Goal: Transaction & Acquisition: Purchase product/service

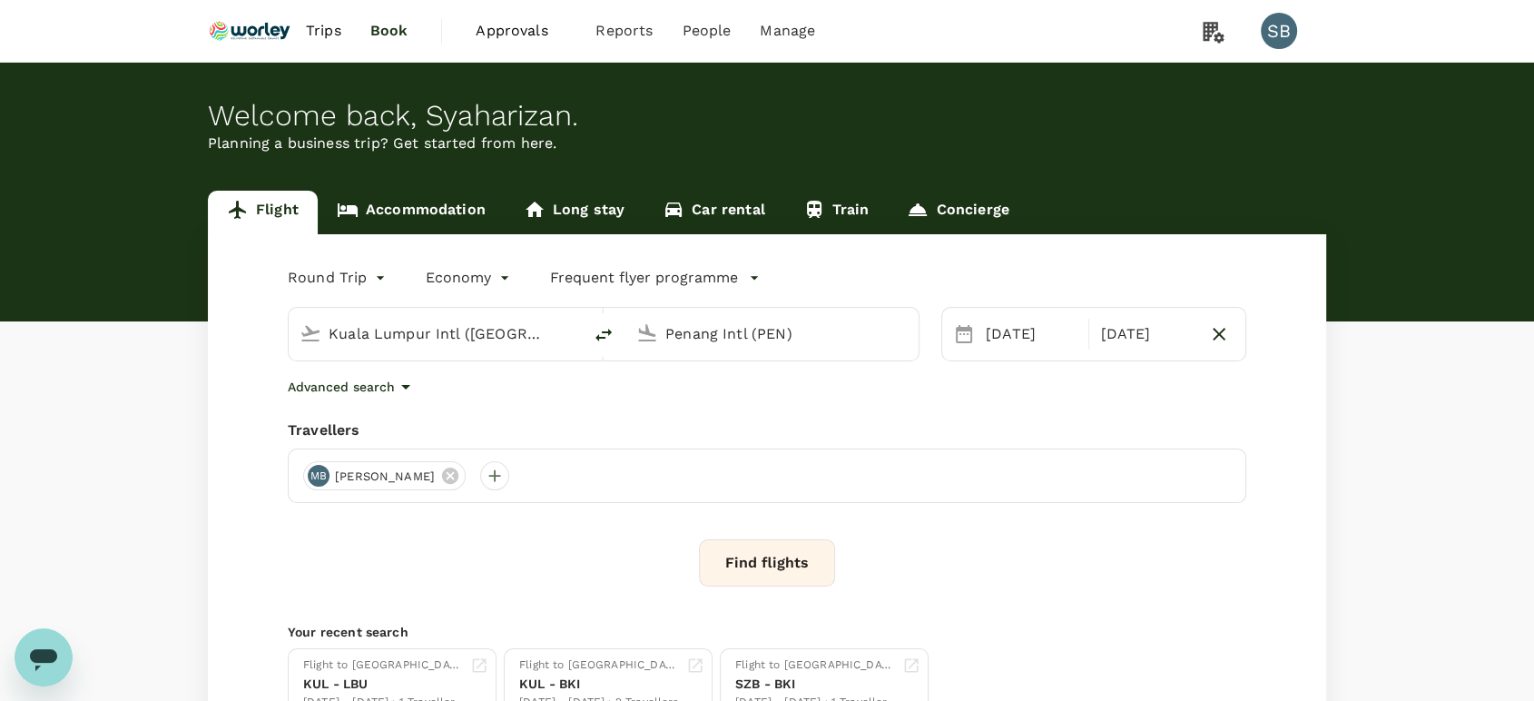
click at [427, 318] on div "Kuala Lumpur Intl ([GEOGRAPHIC_DATA])" at bounding box center [446, 330] width 250 height 36
click at [428, 415] on div "Miri Intl MYY" at bounding box center [450, 444] width 418 height 96
type input "Miri Intl (MYY)"
click at [697, 339] on input "Penang Intl (PEN)" at bounding box center [772, 333] width 215 height 28
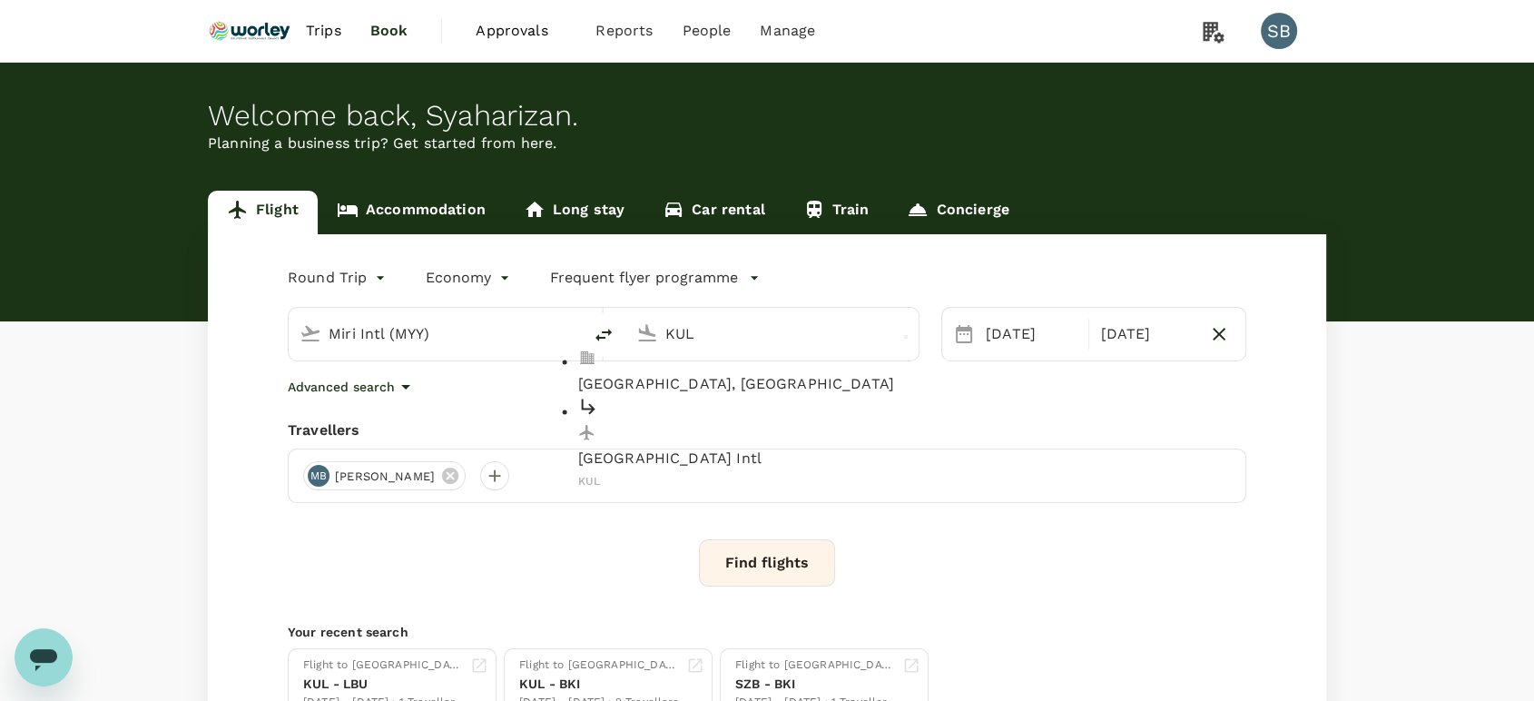
click at [677, 448] on p "[GEOGRAPHIC_DATA] Intl" at bounding box center [787, 459] width 418 height 22
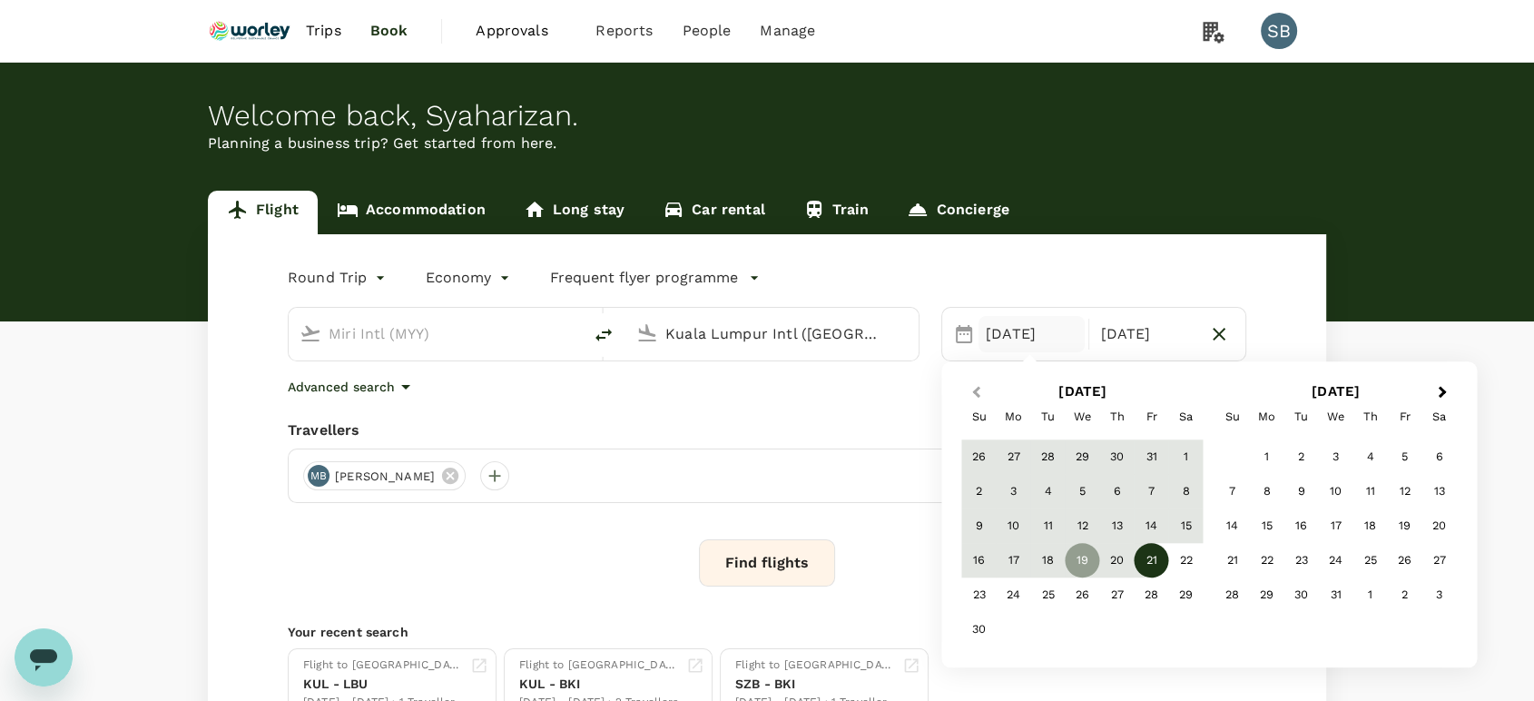
type input "Kuala Lumpur Intl ([GEOGRAPHIC_DATA])"
click at [976, 391] on span "Previous Month" at bounding box center [976, 392] width 0 height 21
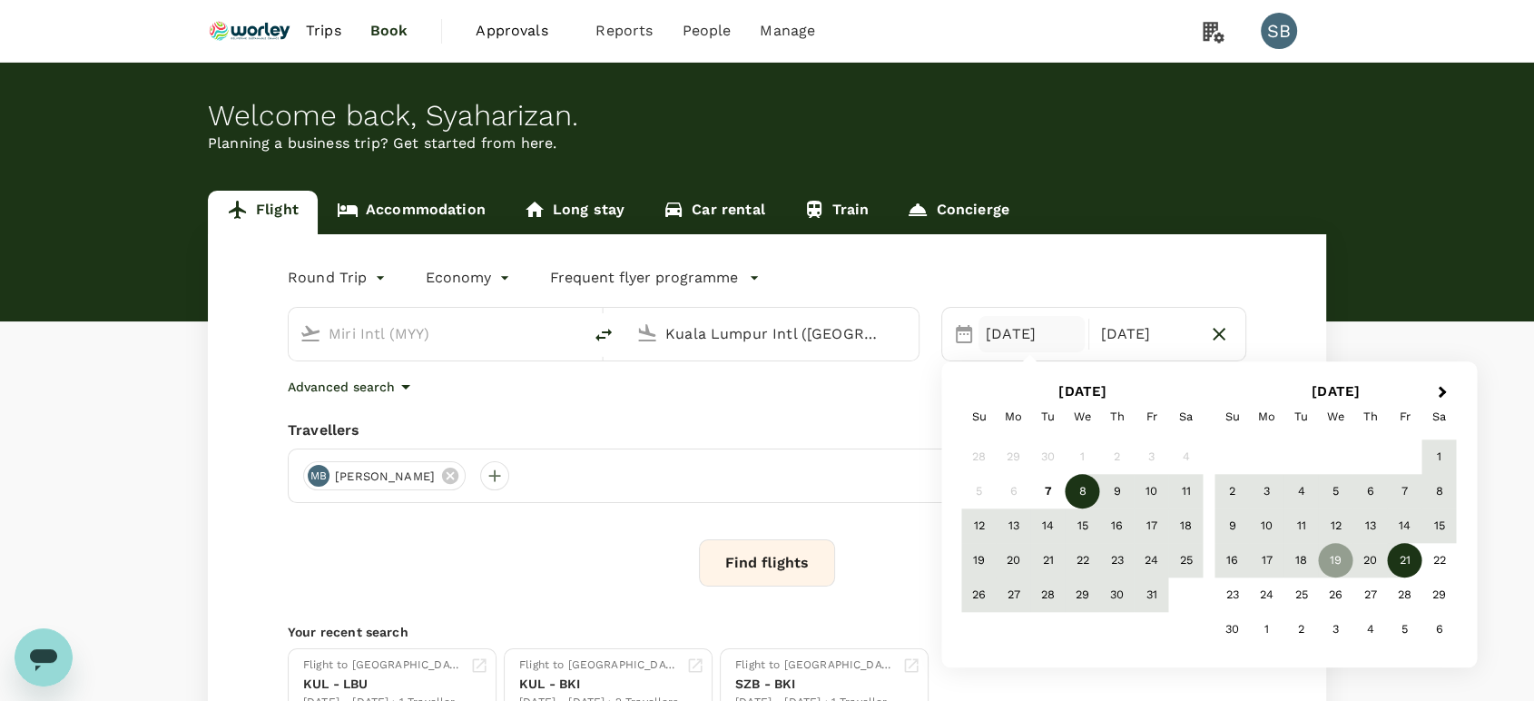
click at [1083, 493] on div "8" at bounding box center [1083, 492] width 34 height 34
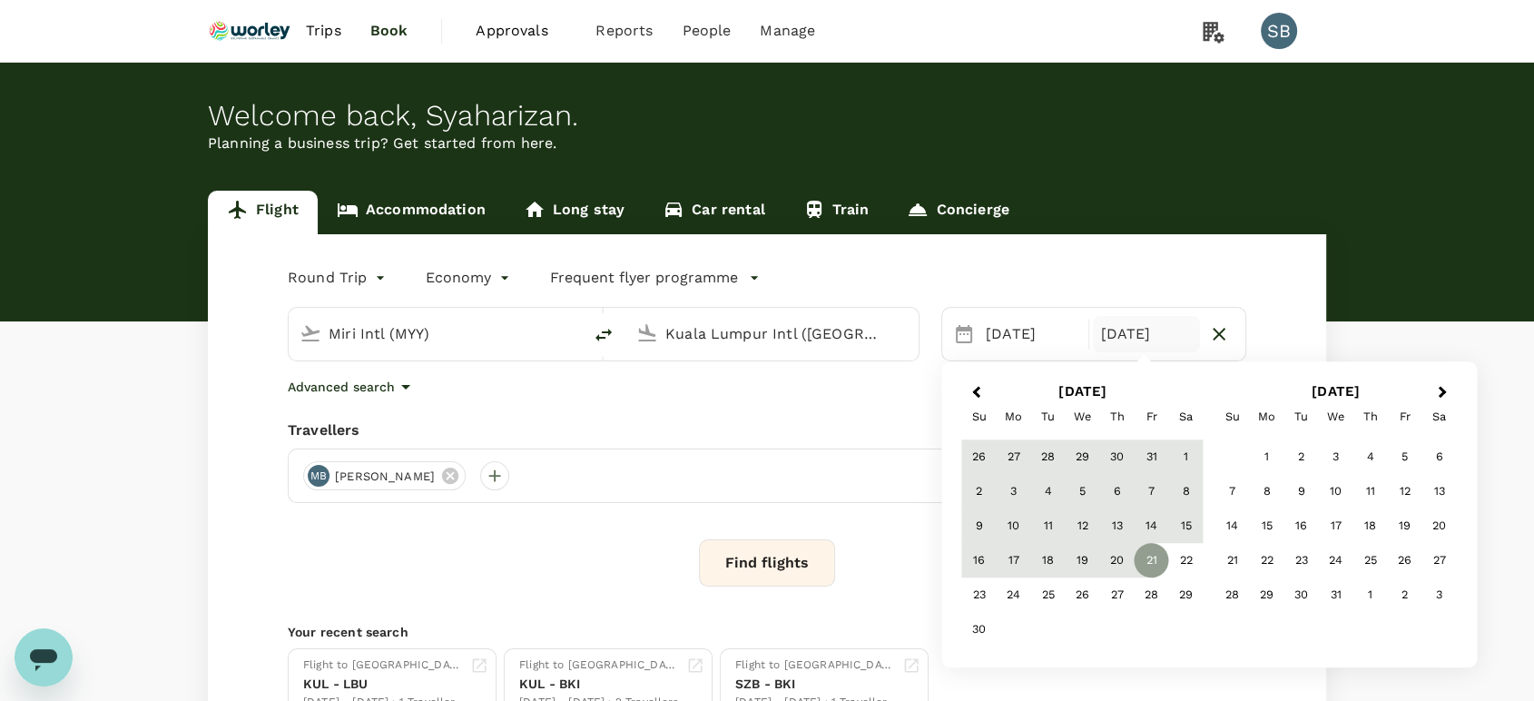
click at [985, 394] on button "Previous Month" at bounding box center [973, 392] width 29 height 29
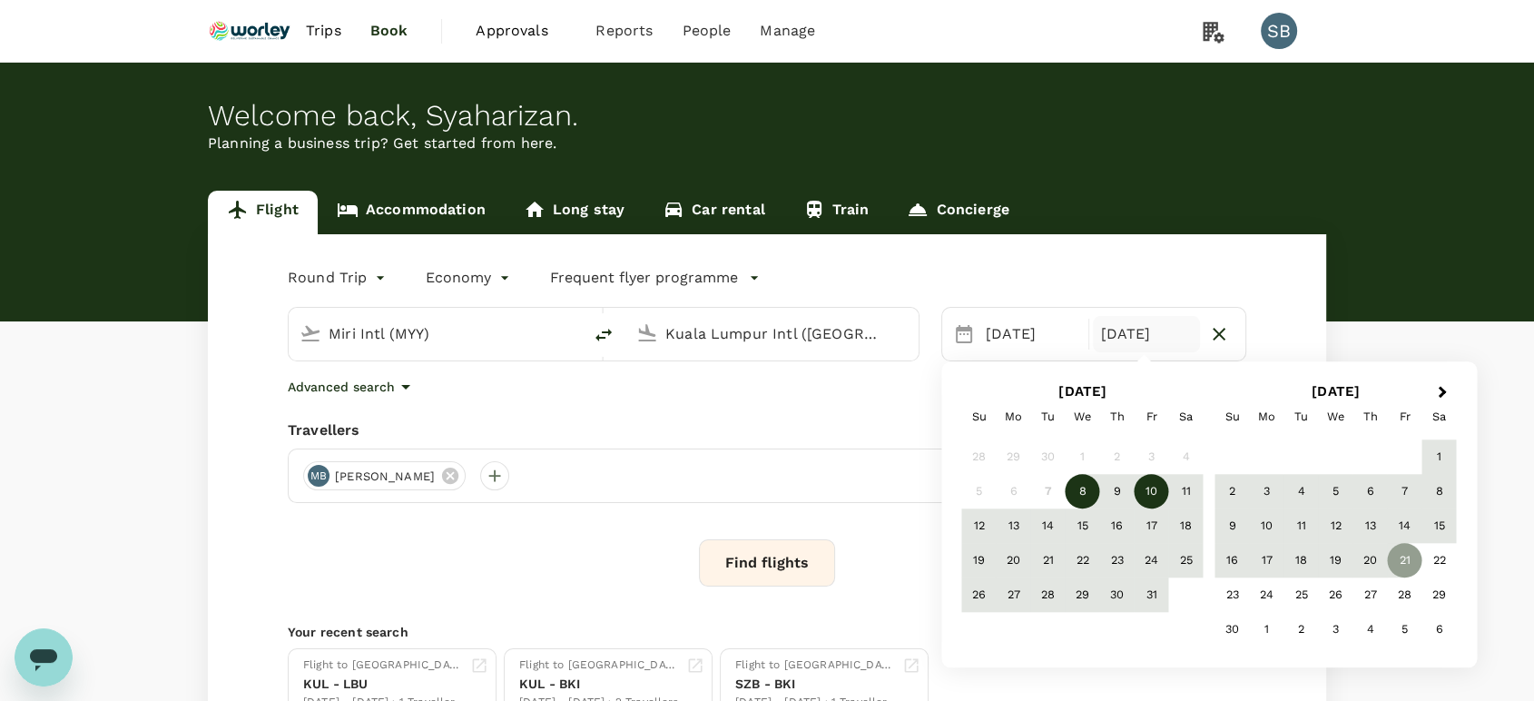
click at [1140, 488] on div "10" at bounding box center [1152, 492] width 34 height 34
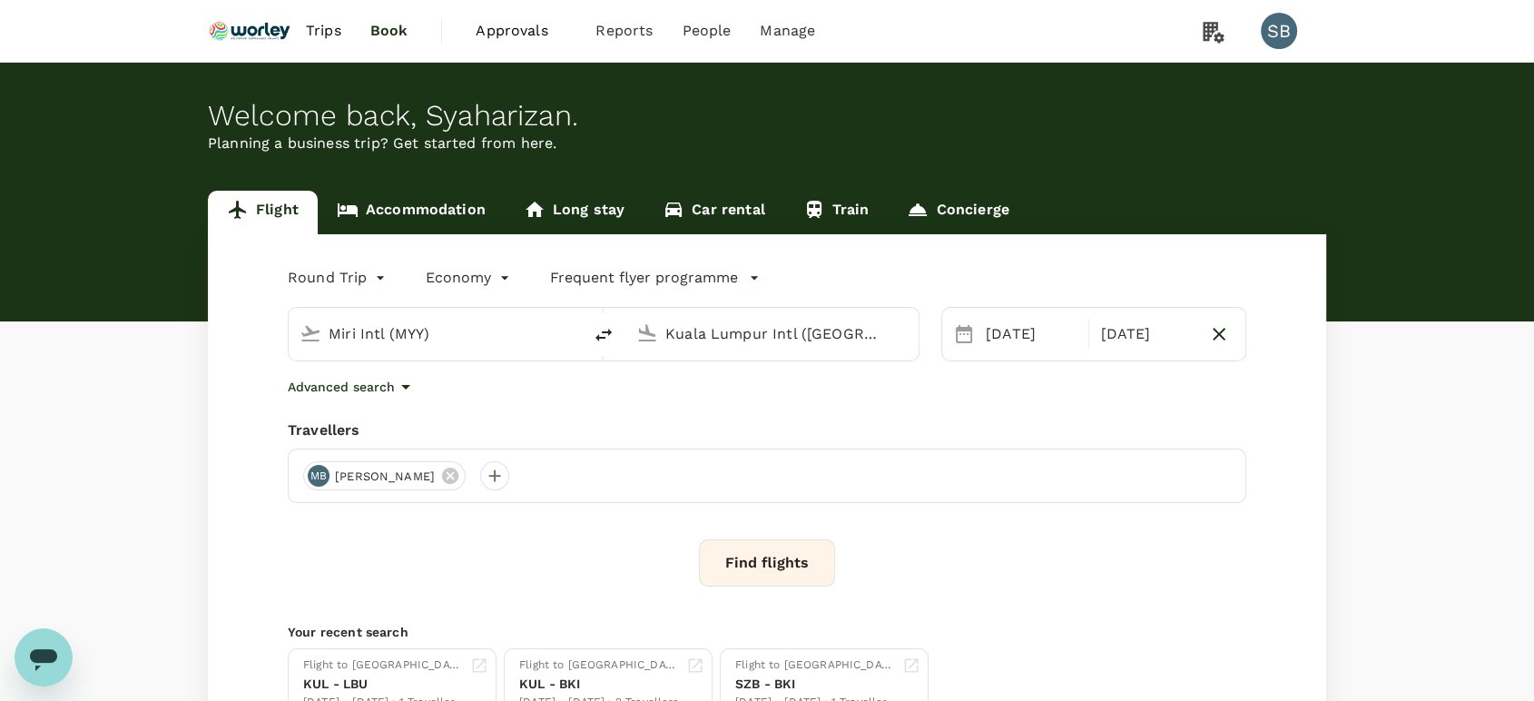
click at [784, 567] on button "Find flights" at bounding box center [767, 562] width 136 height 47
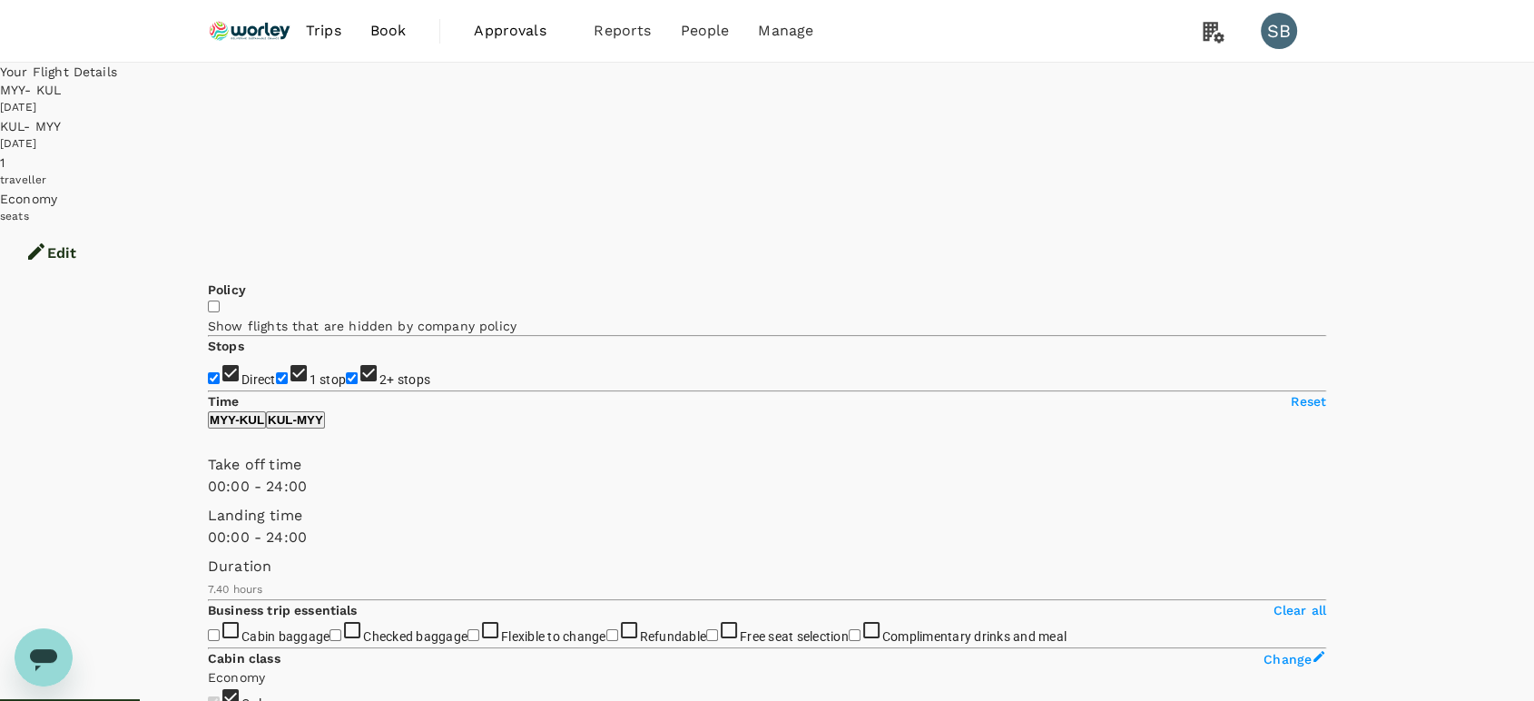
click at [346, 372] on input "2+ stops" at bounding box center [352, 378] width 12 height 12
checkbox input "false"
click at [276, 372] on input "1 stop" at bounding box center [282, 378] width 12 height 12
checkbox input "false"
type input "690"
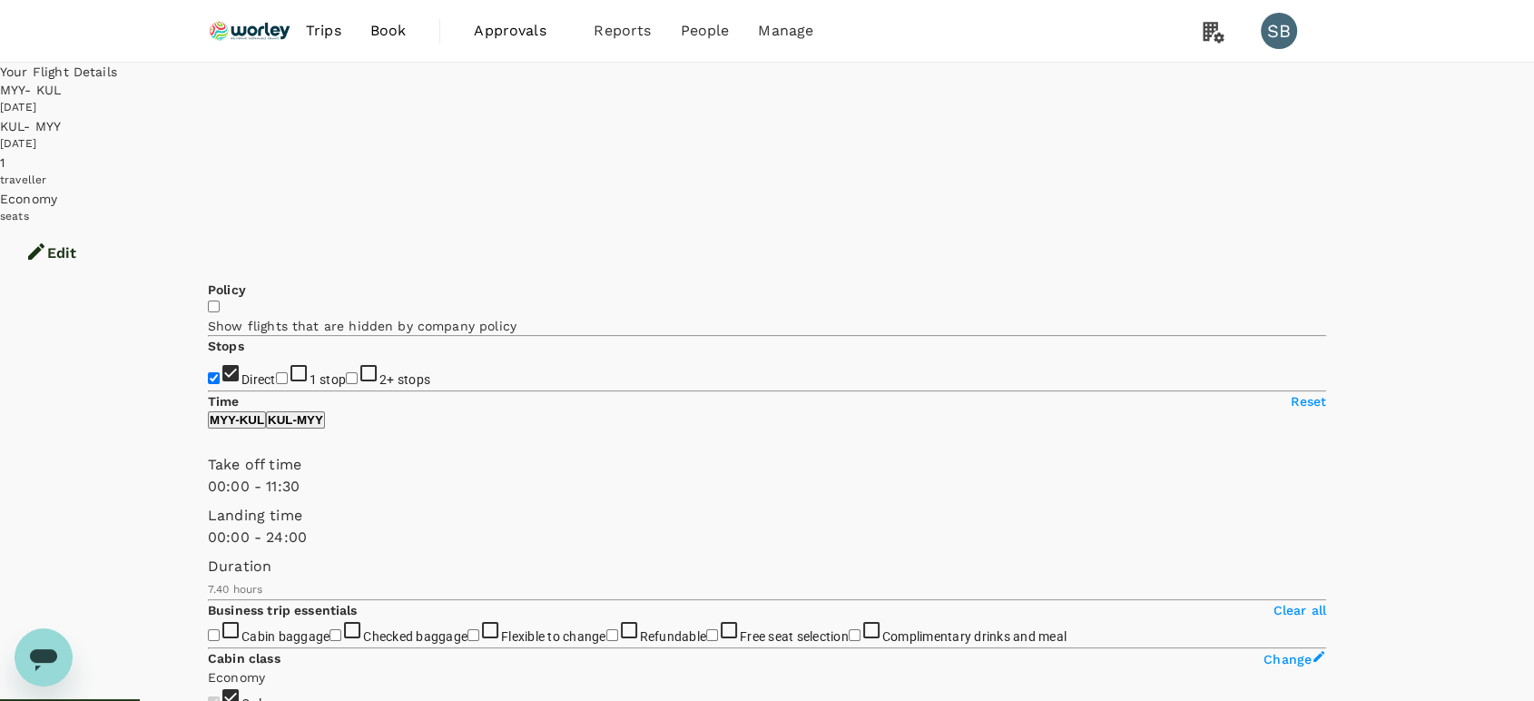
drag, startPoint x: 398, startPoint y: 528, endPoint x: 341, endPoint y: 527, distance: 57.2
click at [208, 497] on span at bounding box center [208, 497] width 0 height 0
type input "450"
drag, startPoint x: 221, startPoint y: 528, endPoint x: 295, endPoint y: 521, distance: 74.8
click at [208, 497] on span at bounding box center [208, 497] width 0 height 0
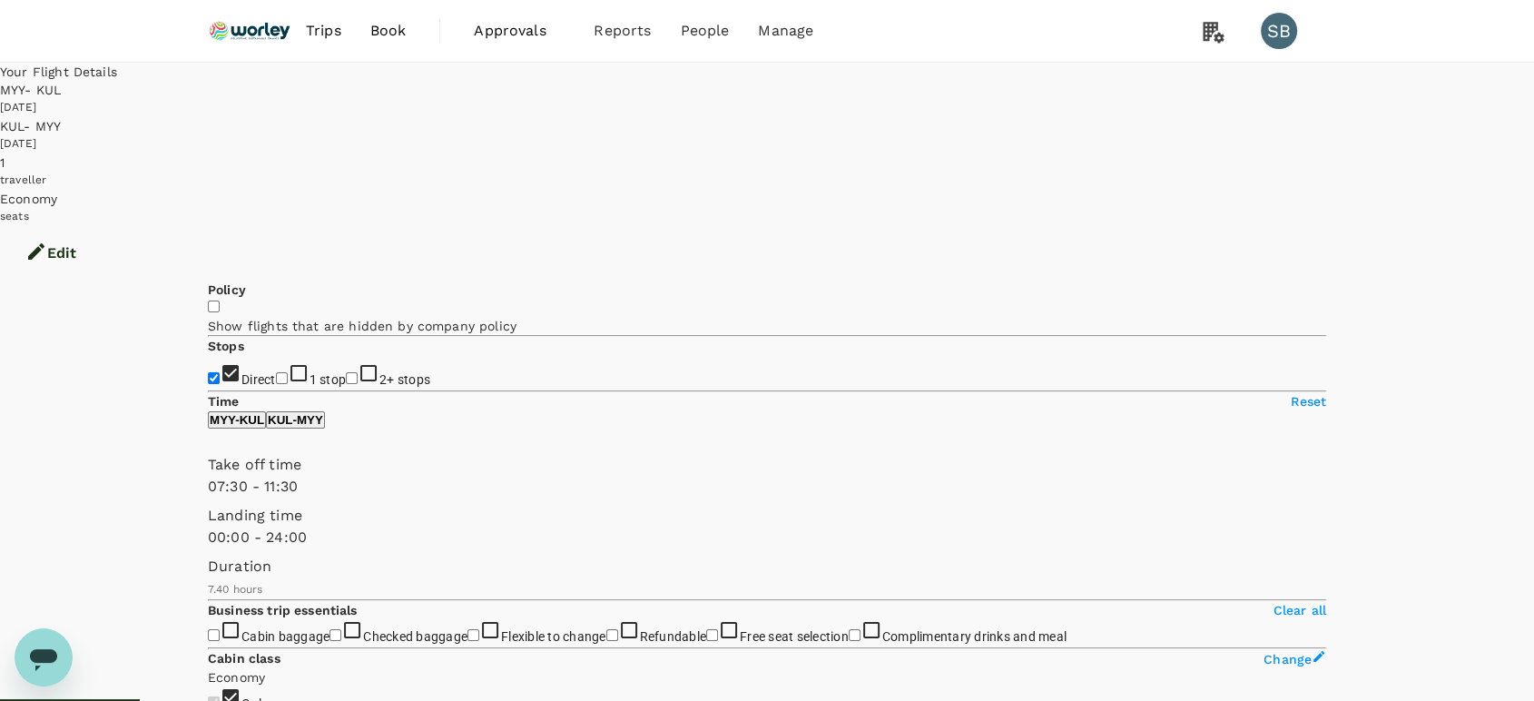
click at [323, 427] on p "KUL - MYY" at bounding box center [295, 420] width 55 height 14
type input "720"
drag, startPoint x: 255, startPoint y: 525, endPoint x: 350, endPoint y: 530, distance: 95.5
click at [208, 497] on span at bounding box center [208, 497] width 0 height 0
drag, startPoint x: 476, startPoint y: 528, endPoint x: 403, endPoint y: 528, distance: 72.6
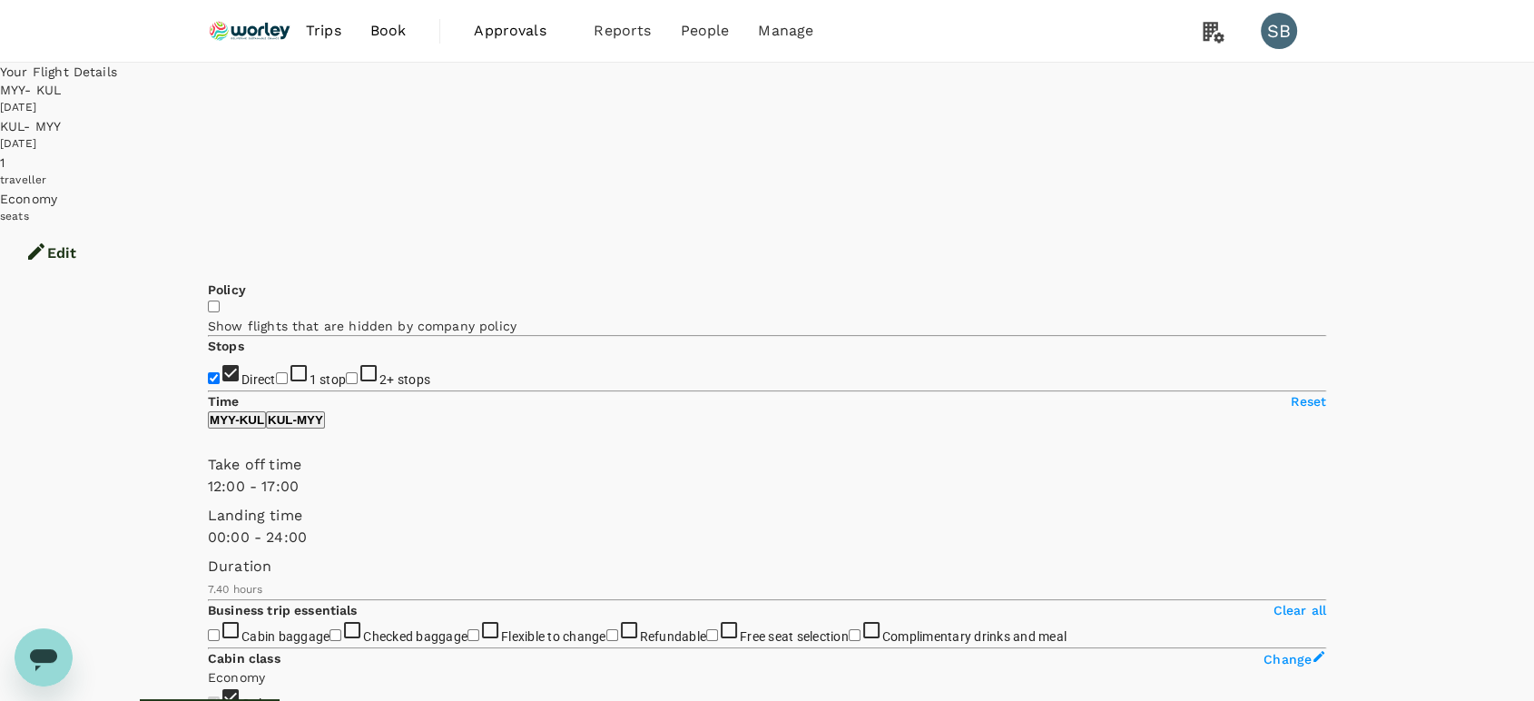
click at [208, 497] on span at bounding box center [208, 497] width 0 height 0
type input "1260"
drag, startPoint x: 400, startPoint y: 537, endPoint x: 450, endPoint y: 539, distance: 50.0
click at [208, 497] on span at bounding box center [208, 497] width 0 height 0
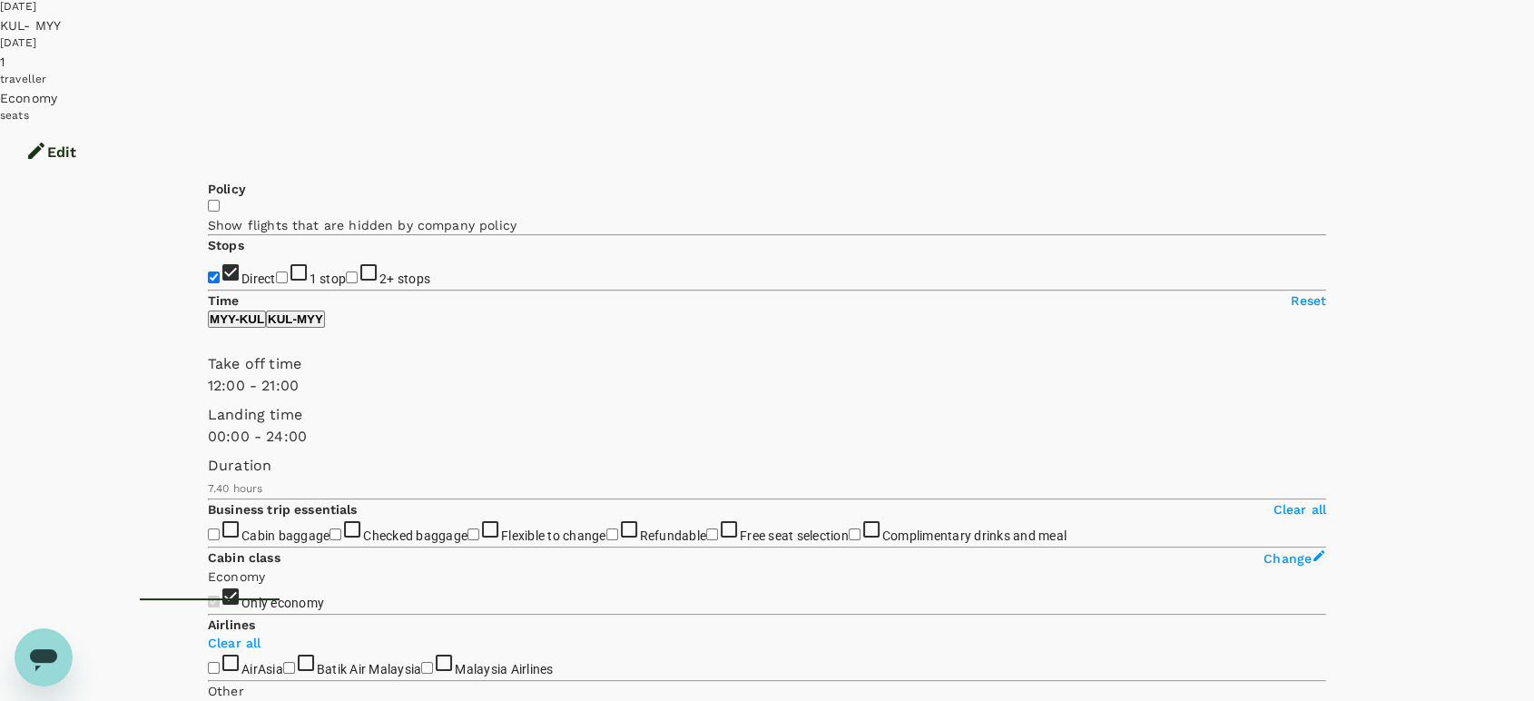
click at [264, 326] on p "MYY - KUL" at bounding box center [237, 319] width 54 height 14
drag, startPoint x: 350, startPoint y: 433, endPoint x: 365, endPoint y: 436, distance: 14.8
click at [208, 397] on span at bounding box center [208, 397] width 0 height 0
click at [264, 326] on p "MYY - KUL" at bounding box center [237, 319] width 54 height 14
type input "870"
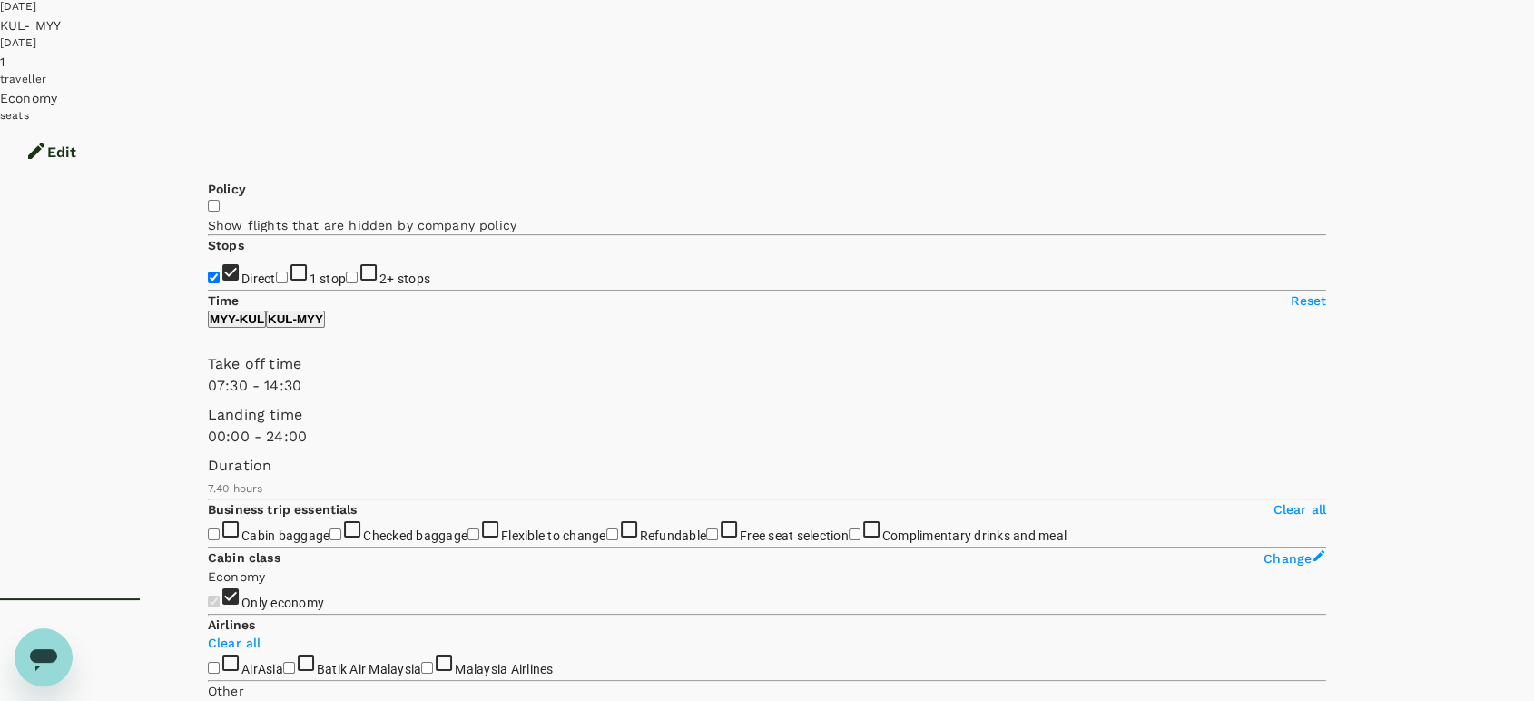
click at [208, 397] on span at bounding box center [208, 397] width 0 height 0
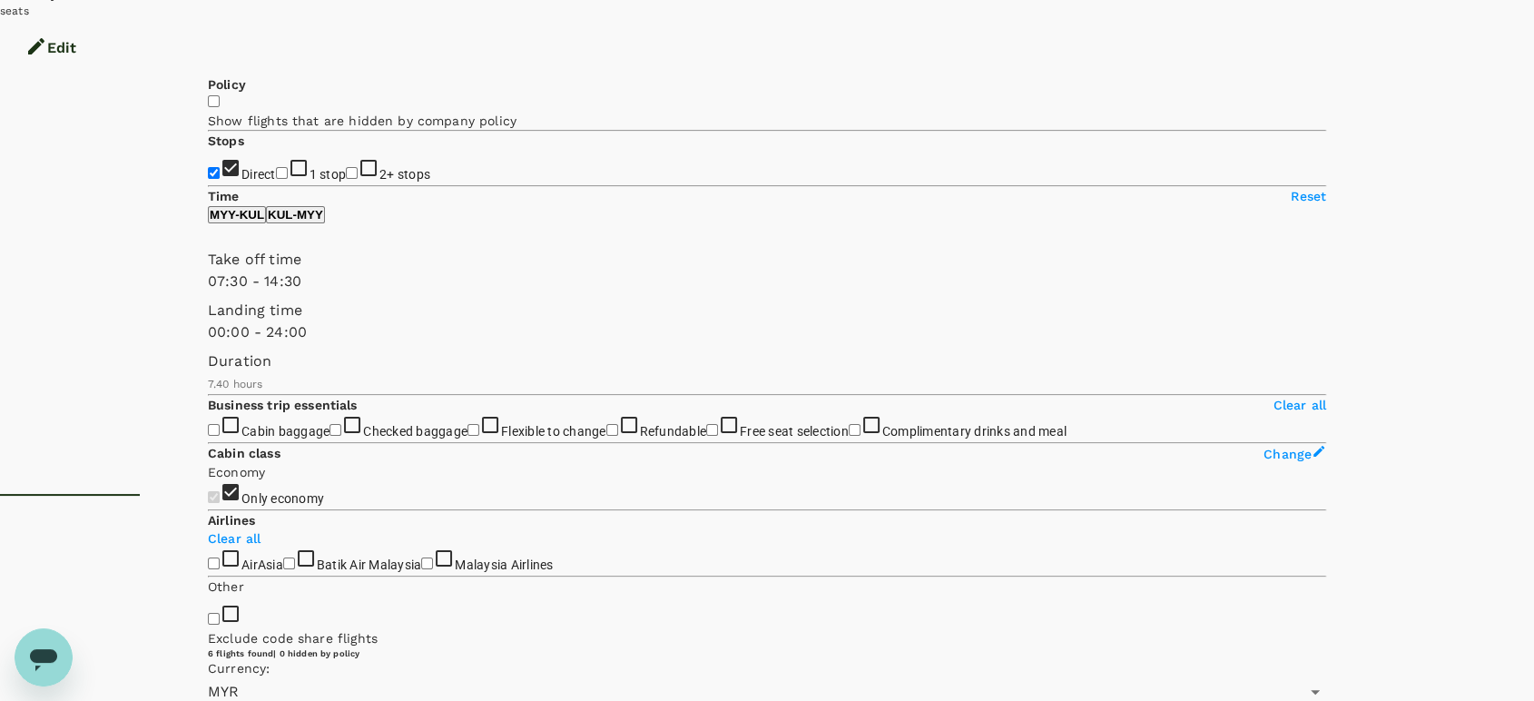
scroll to position [0, 0]
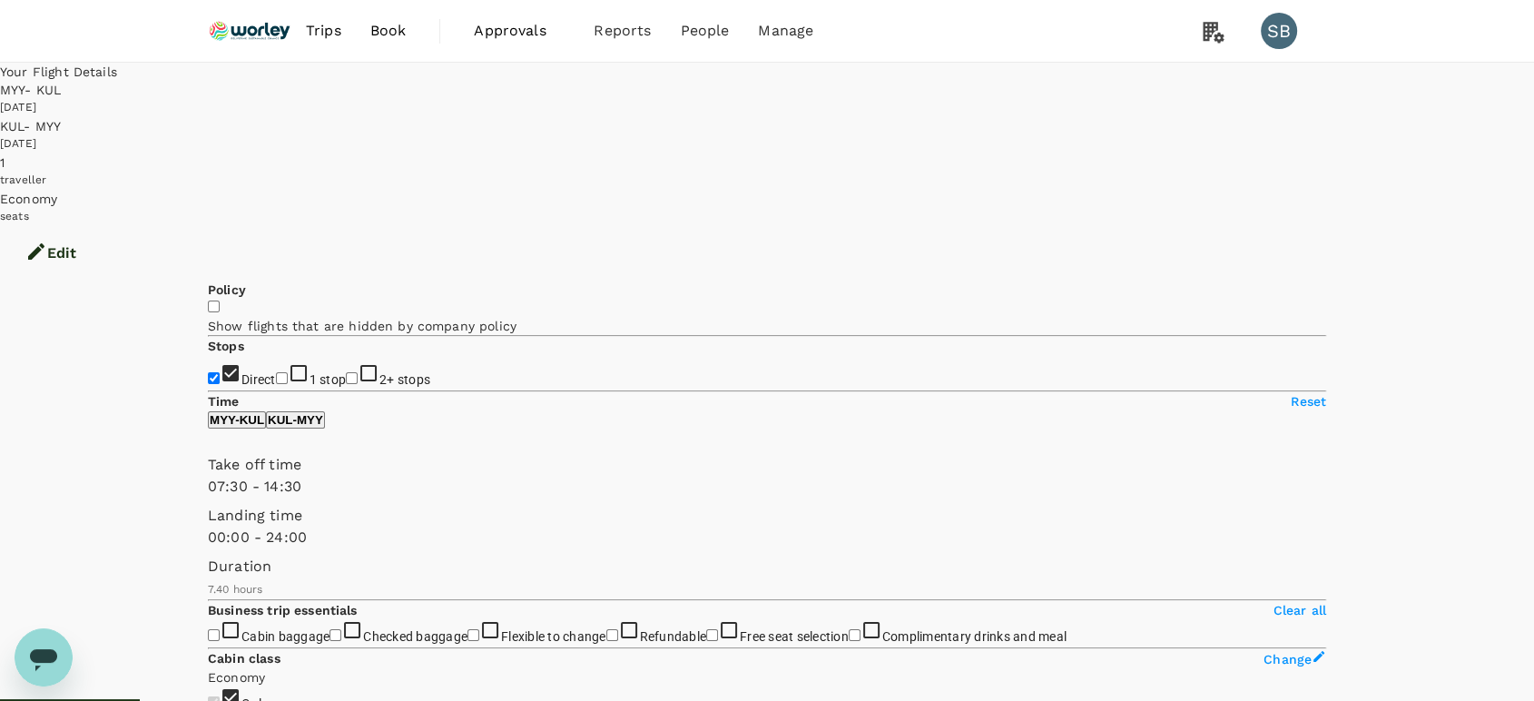
drag, startPoint x: 870, startPoint y: 282, endPoint x: 819, endPoint y: 282, distance: 51.7
copy div "2h 25min"
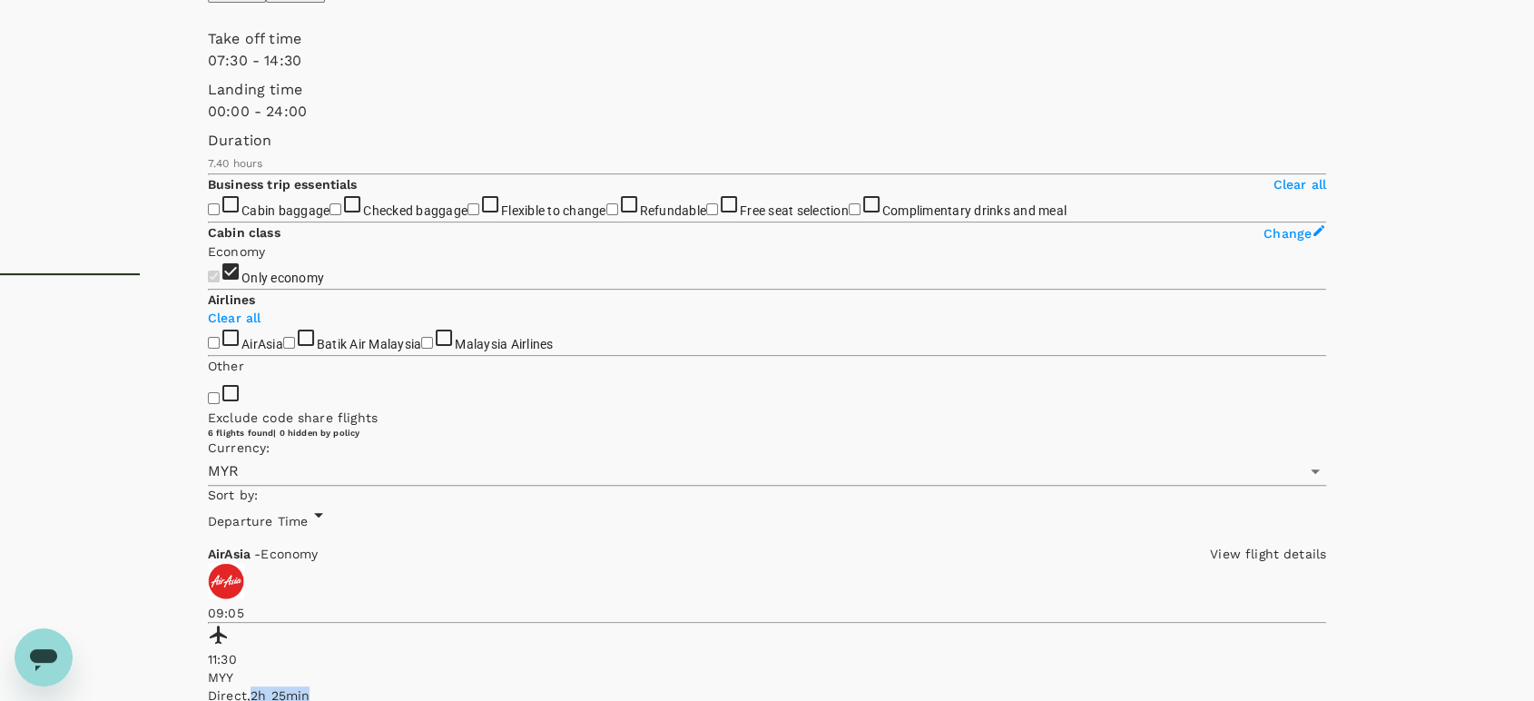
scroll to position [604, 0]
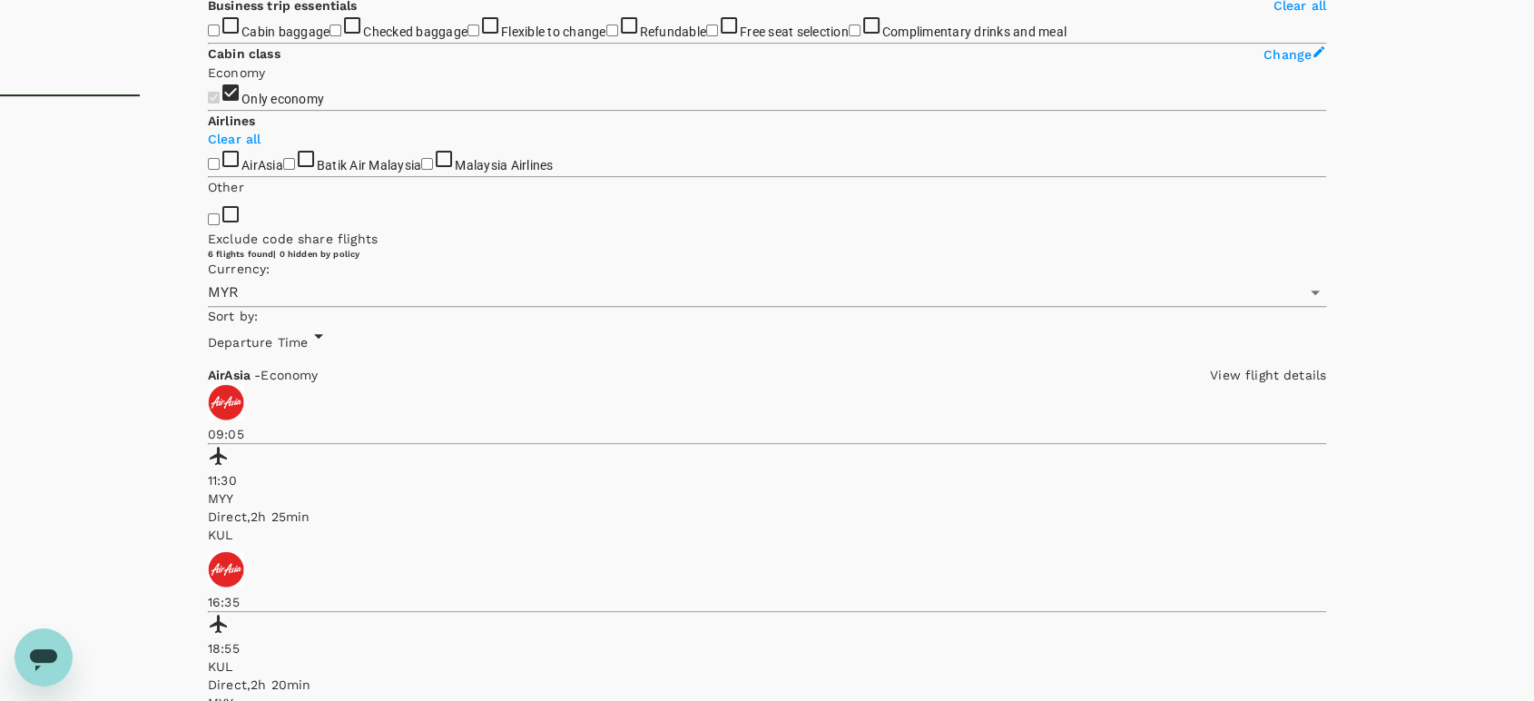
drag, startPoint x: 876, startPoint y: 557, endPoint x: 818, endPoint y: 553, distance: 58.3
copy div "2h 20min"
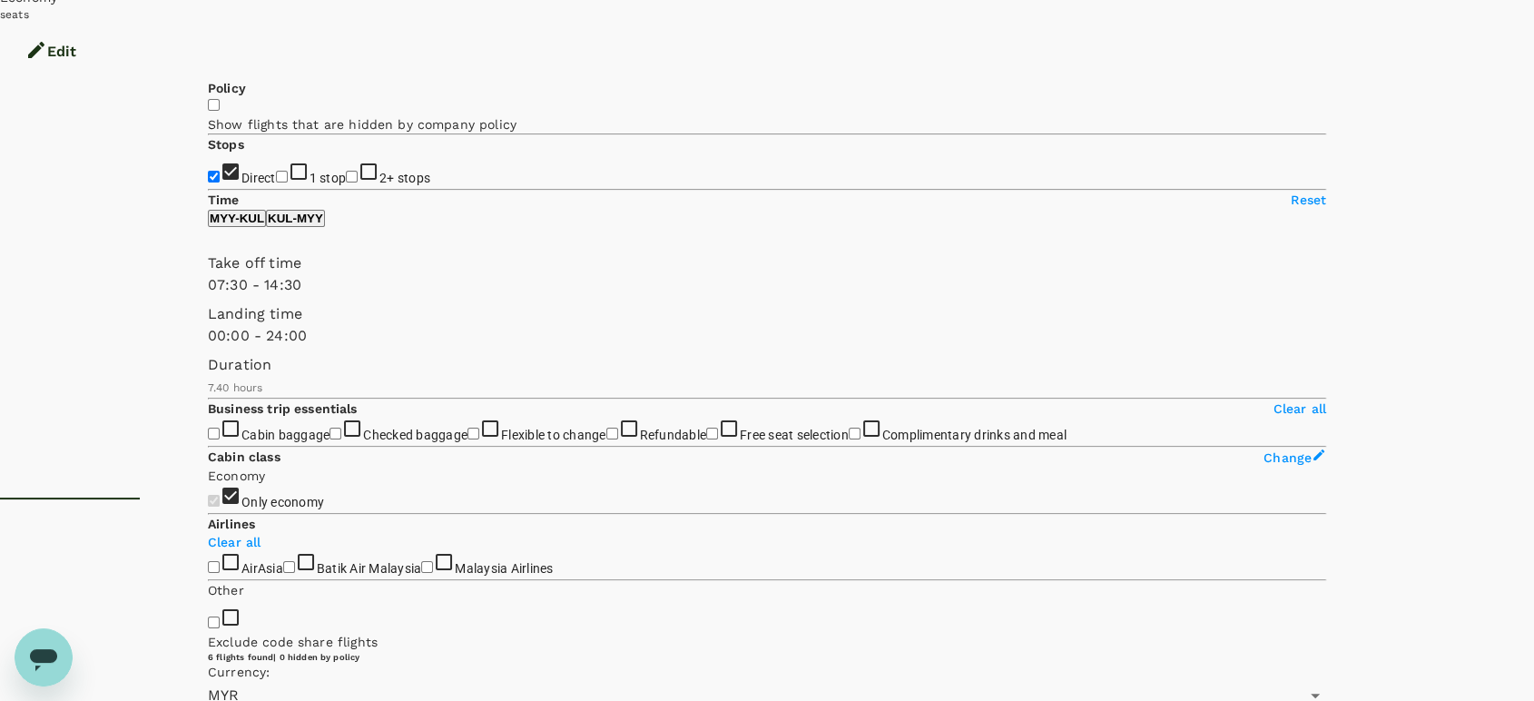
scroll to position [101, 0]
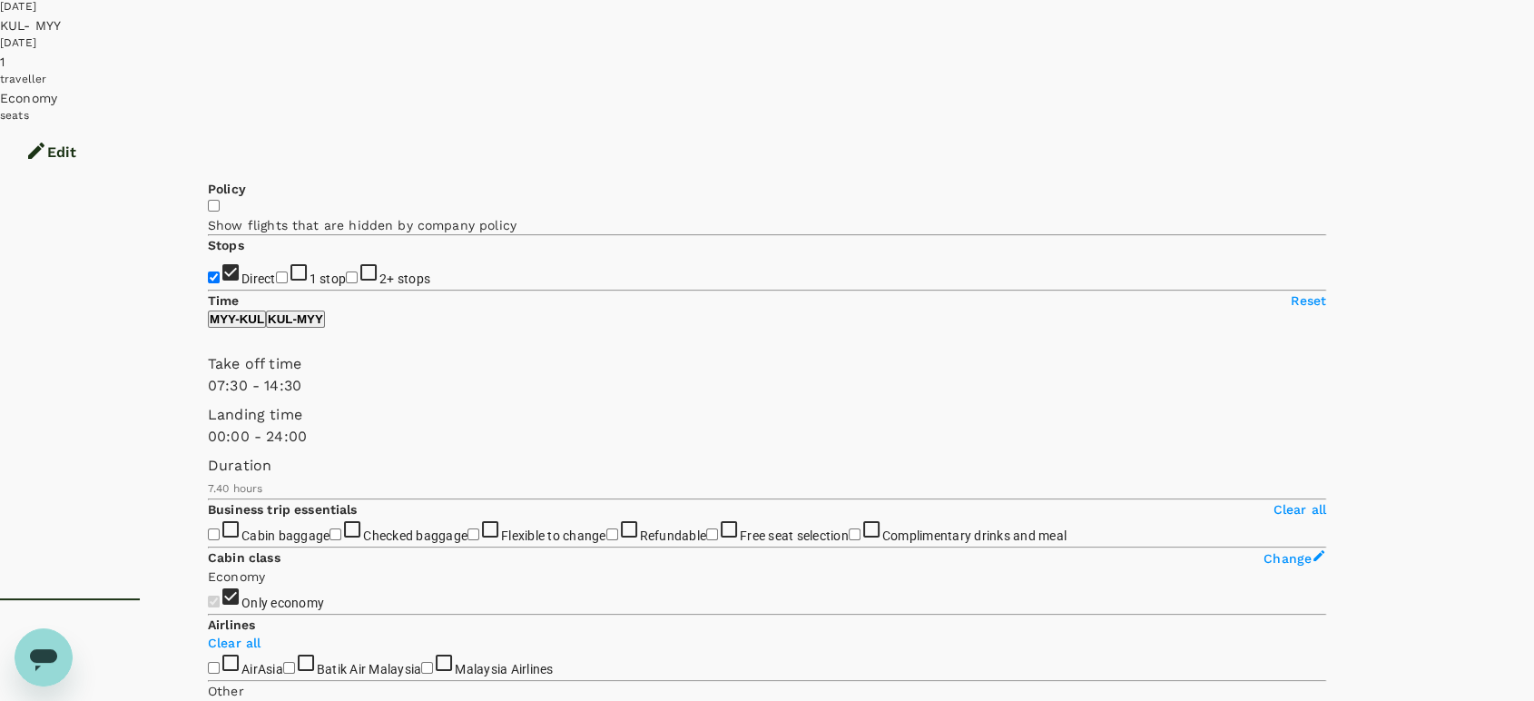
drag, startPoint x: 1223, startPoint y: 429, endPoint x: 1211, endPoint y: 427, distance: 13.0
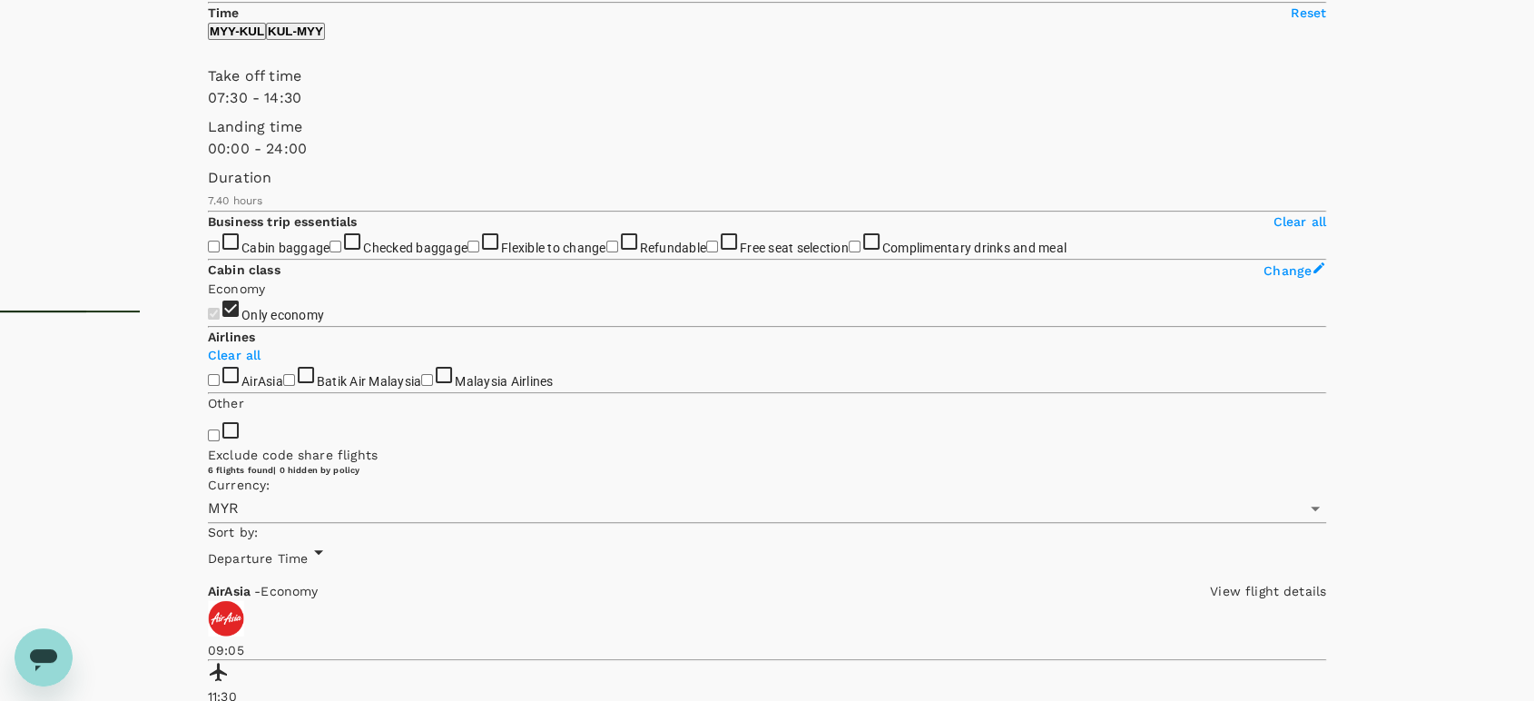
scroll to position [411, 0]
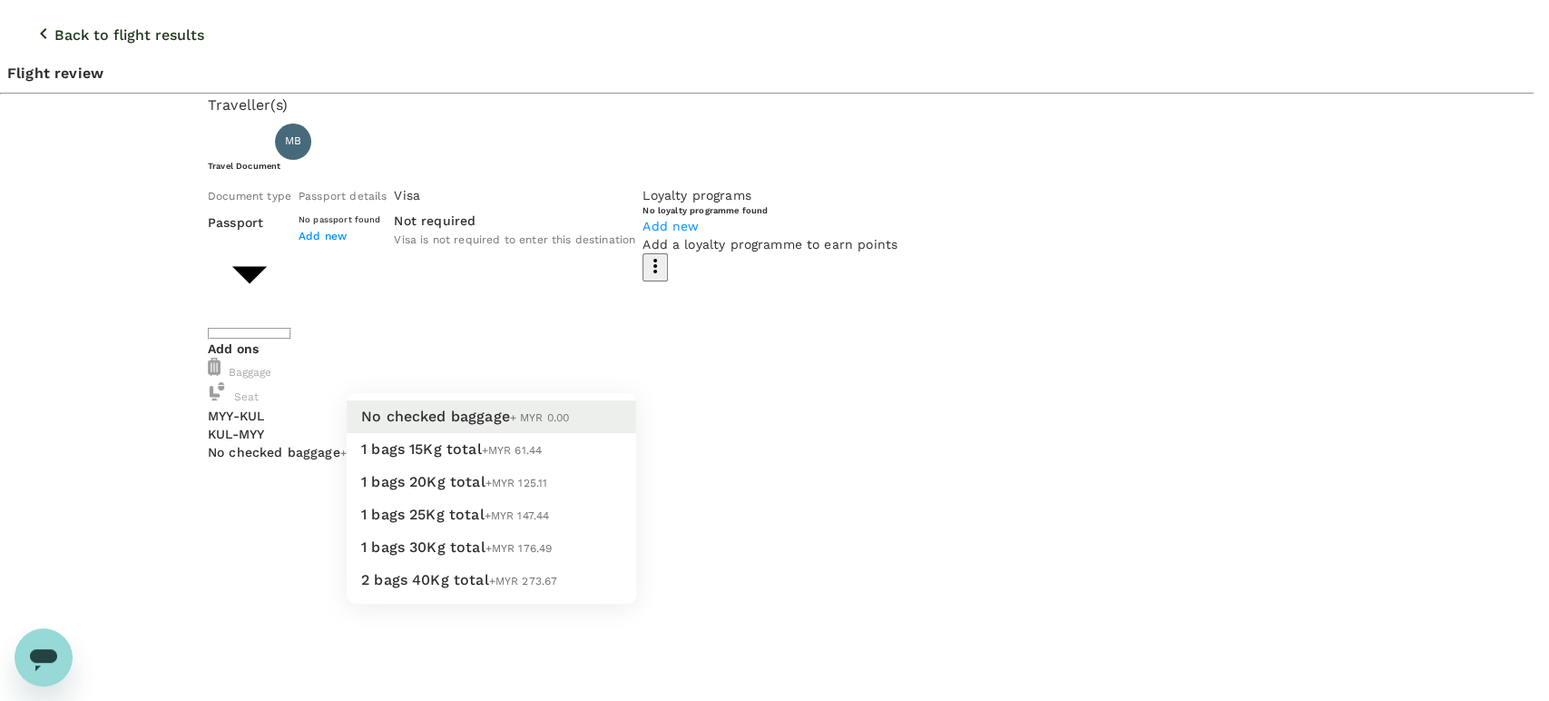
click at [600, 498] on li "1 bags 20Kg total +MYR 125.11" at bounding box center [492, 482] width 290 height 33
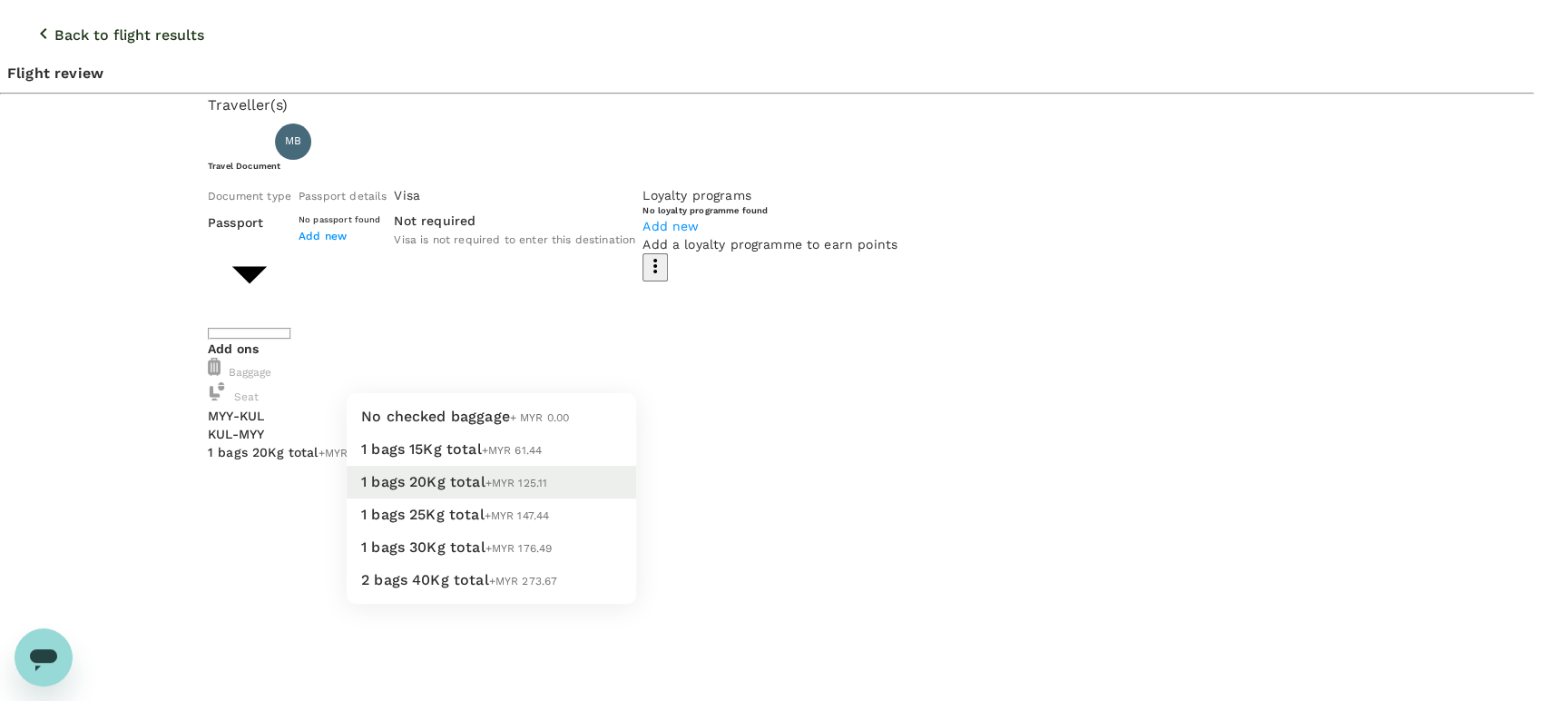
click at [581, 466] on li "1 bags 15Kg total +MYR 61.44" at bounding box center [492, 449] width 290 height 33
type input "1 - 61.44"
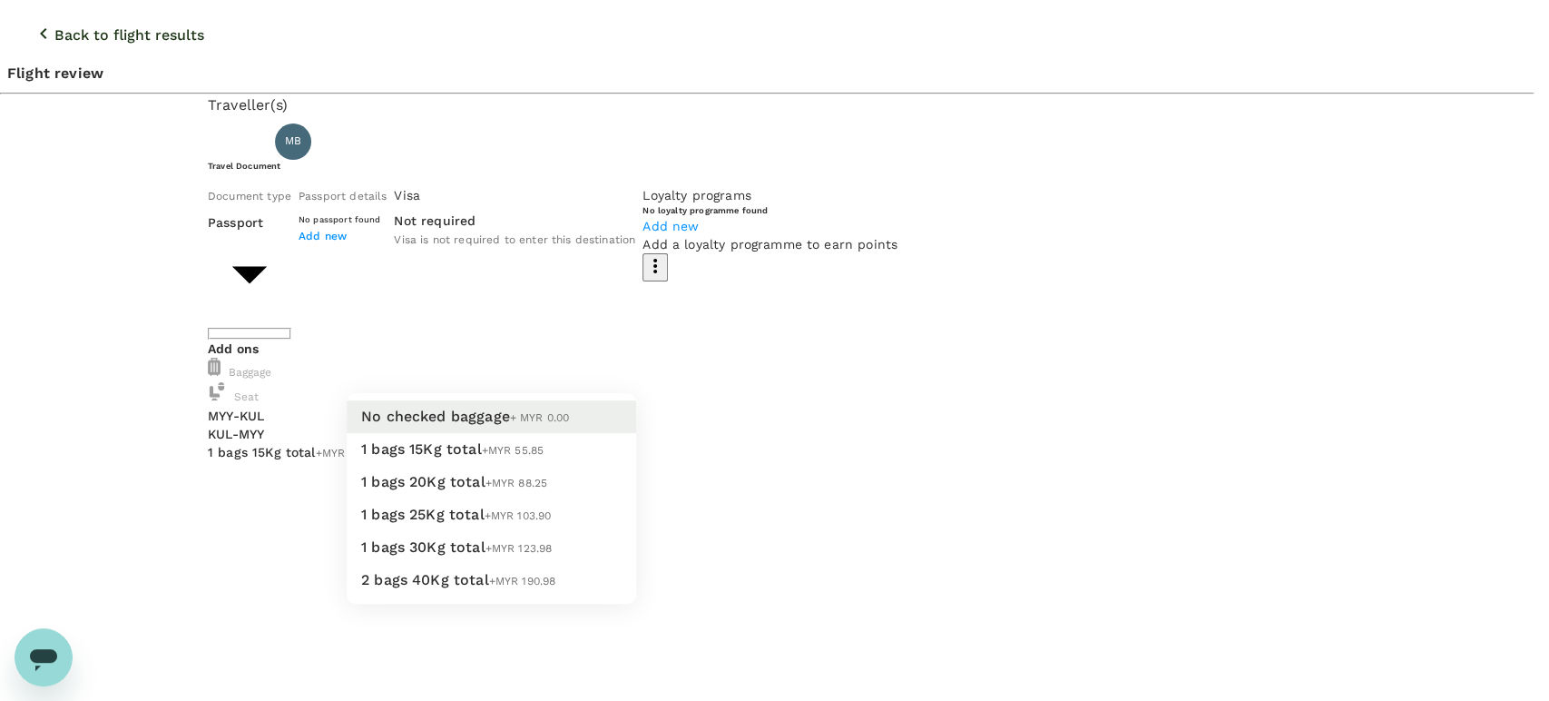
click at [584, 466] on li "1 bags 15Kg total +MYR 55.85" at bounding box center [492, 449] width 290 height 33
type input "1 - 55.85"
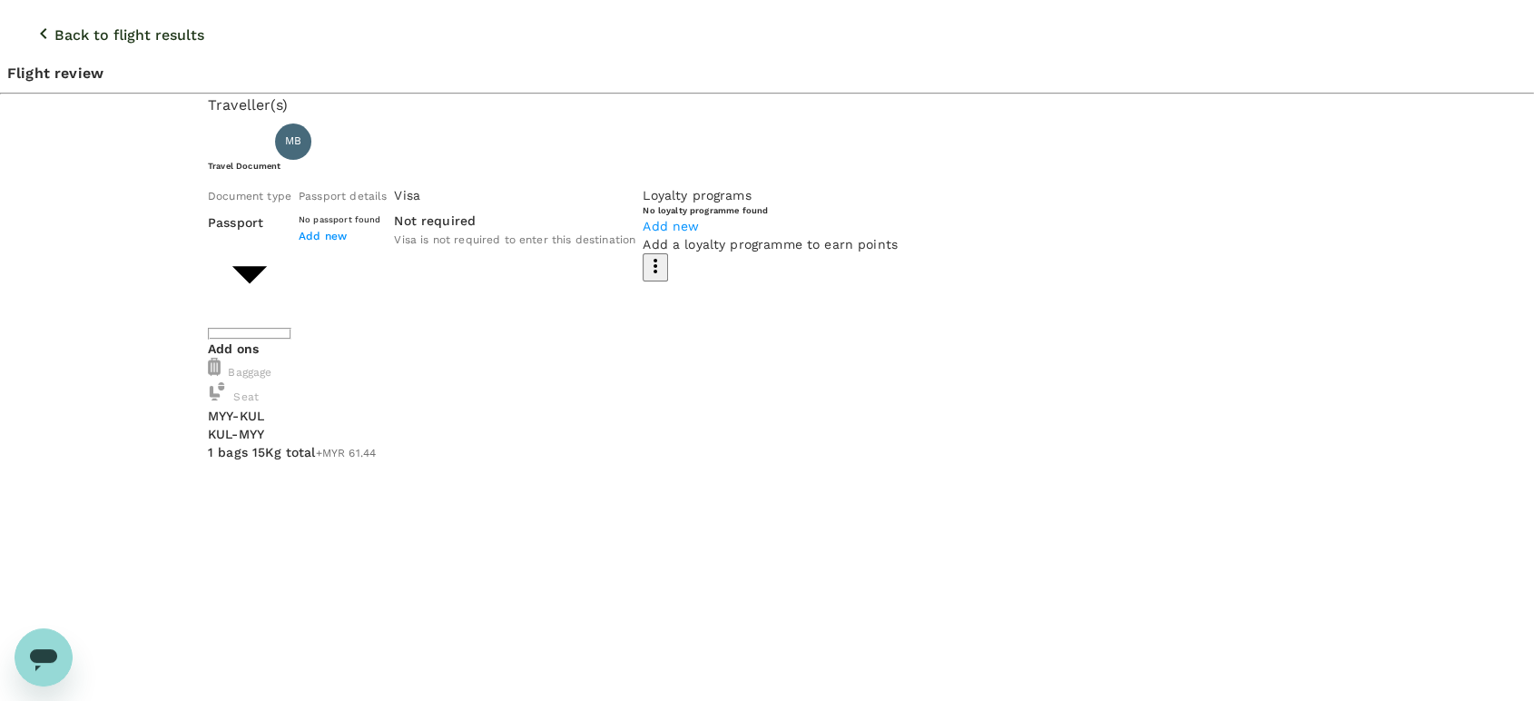
click at [33, 23] on icon "button" at bounding box center [44, 34] width 22 height 22
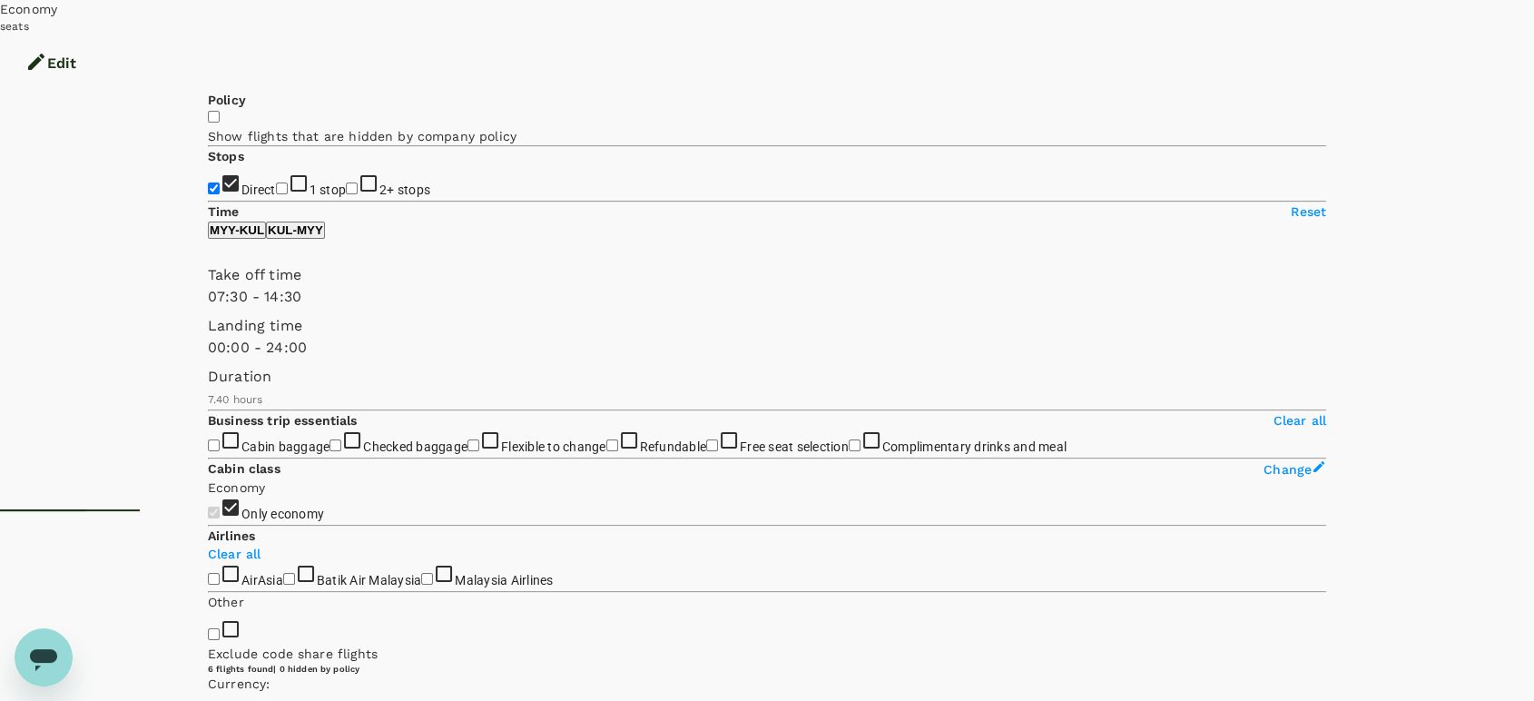
scroll to position [191, 0]
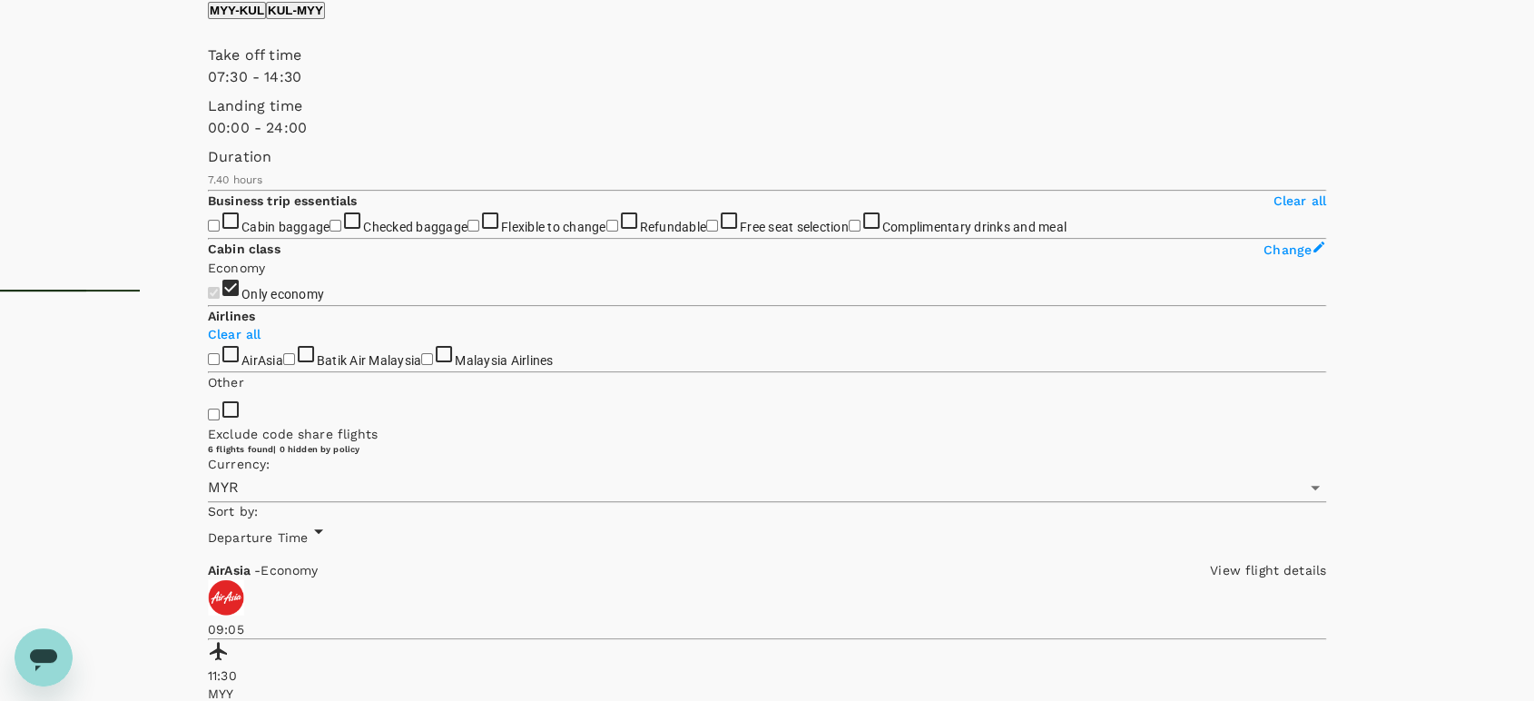
scroll to position [411, 0]
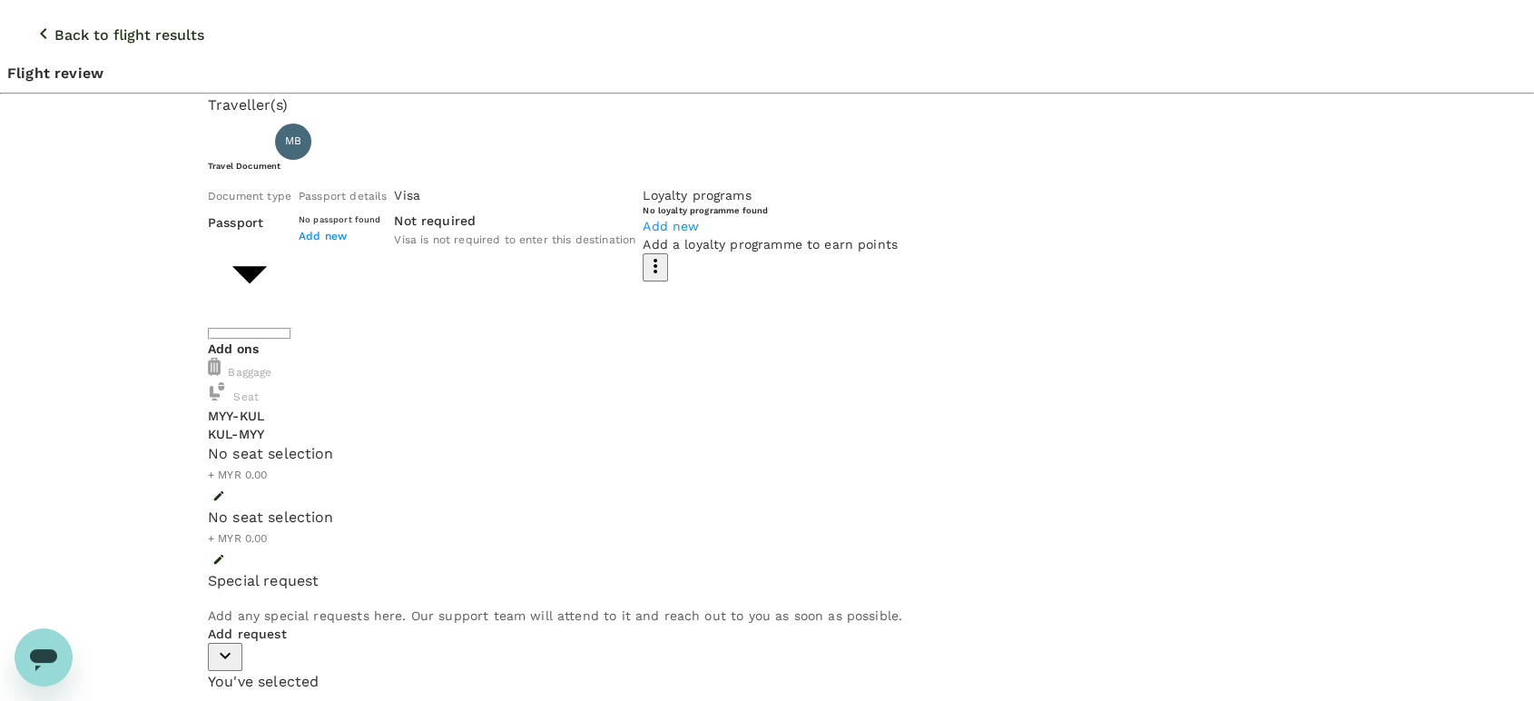
click at [224, 491] on icon "button" at bounding box center [219, 496] width 10 height 10
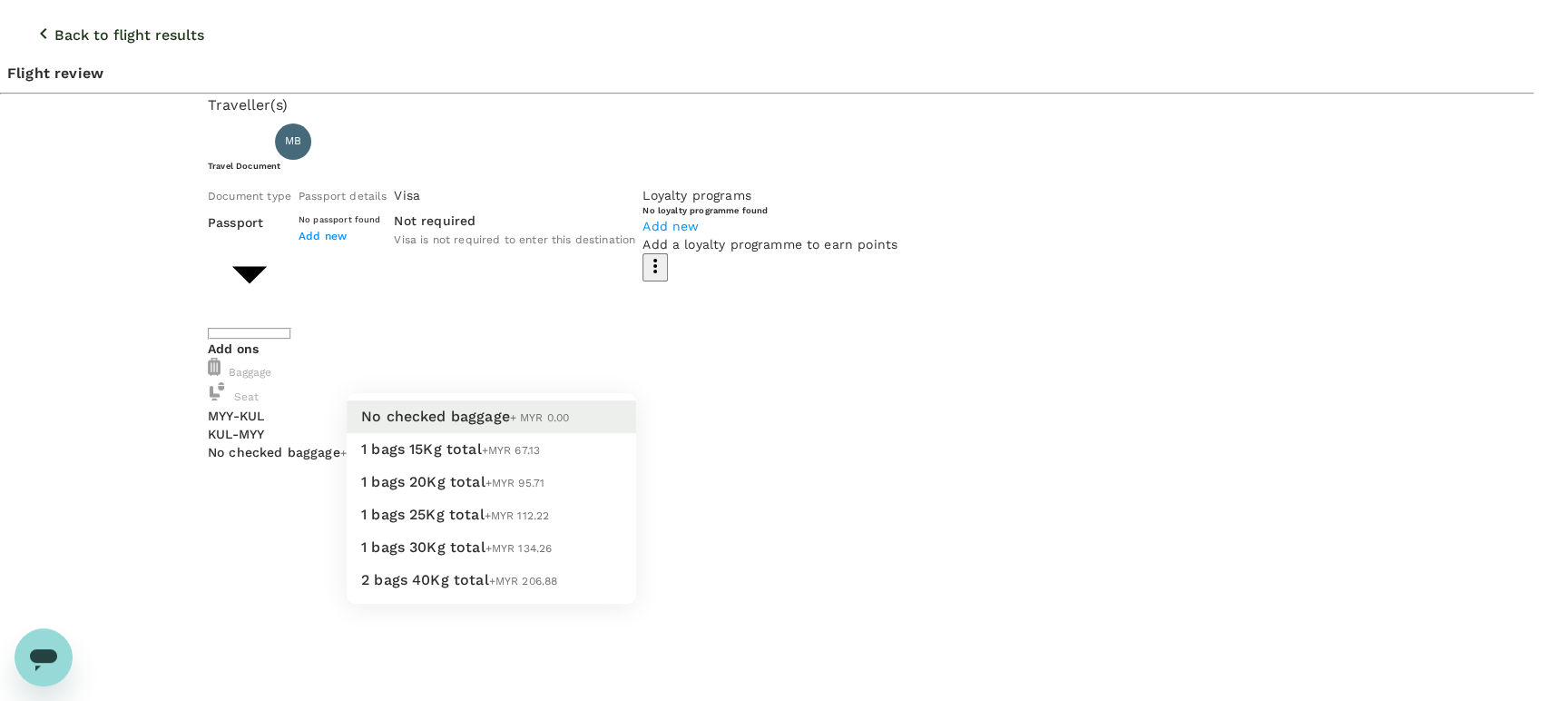
click at [541, 498] on li "1 bags 20Kg total +MYR 95.71" at bounding box center [492, 482] width 290 height 33
type input "2 - 95.71"
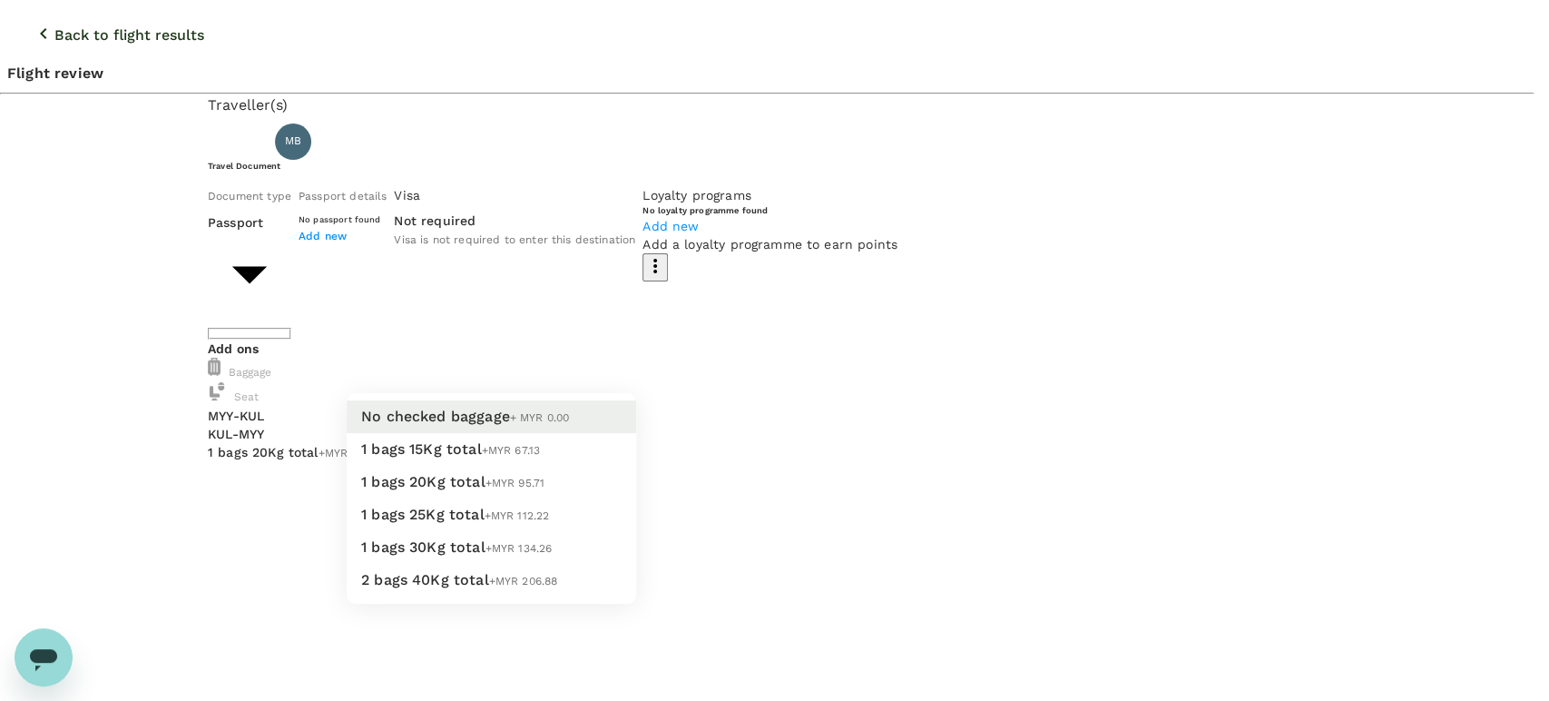
click at [533, 498] on li "1 bags 20Kg total +MYR 95.71" at bounding box center [492, 482] width 290 height 33
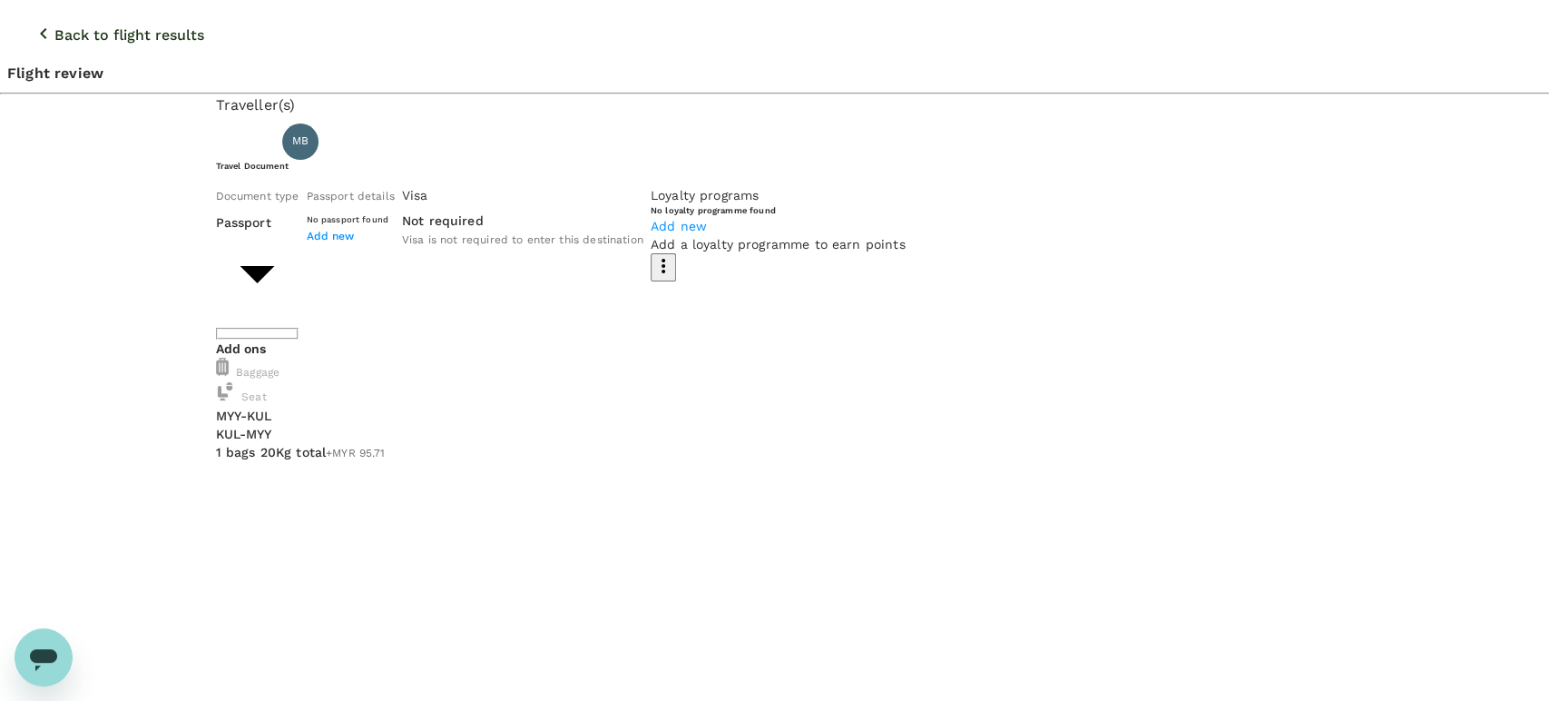
type input "2 - 95.71"
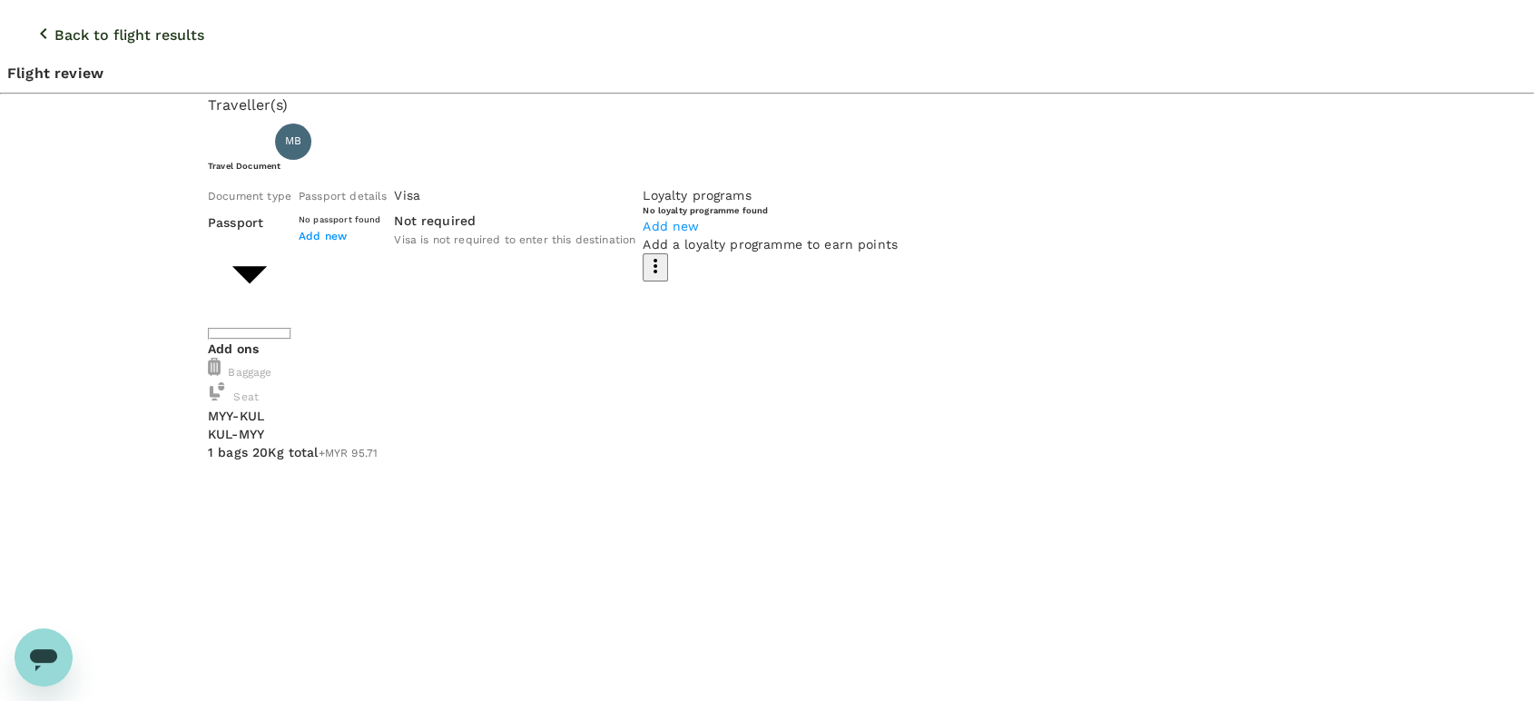
click at [33, 29] on icon "button" at bounding box center [44, 34] width 22 height 22
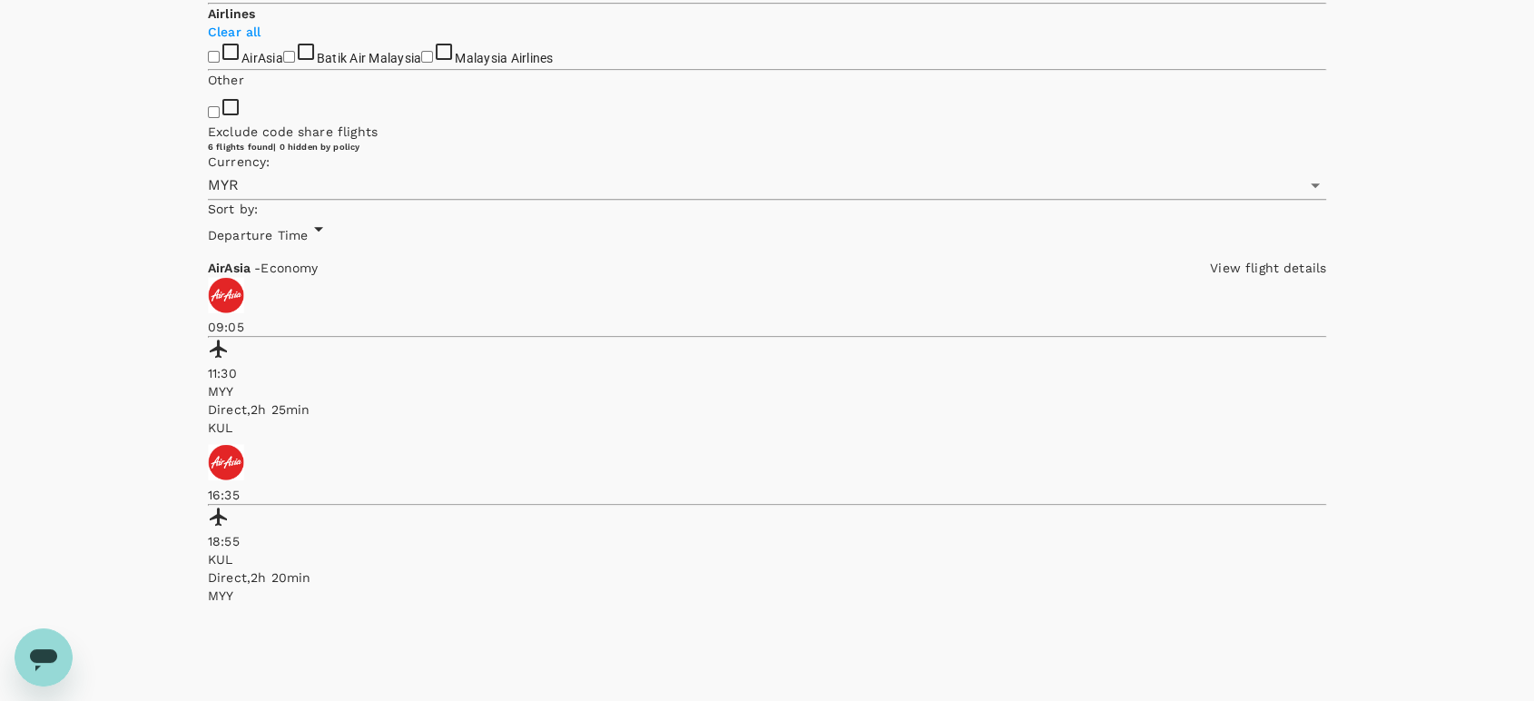
scroll to position [715, 0]
click at [421, 59] on input "Malaysia Airlines" at bounding box center [427, 53] width 12 height 12
checkbox input "true"
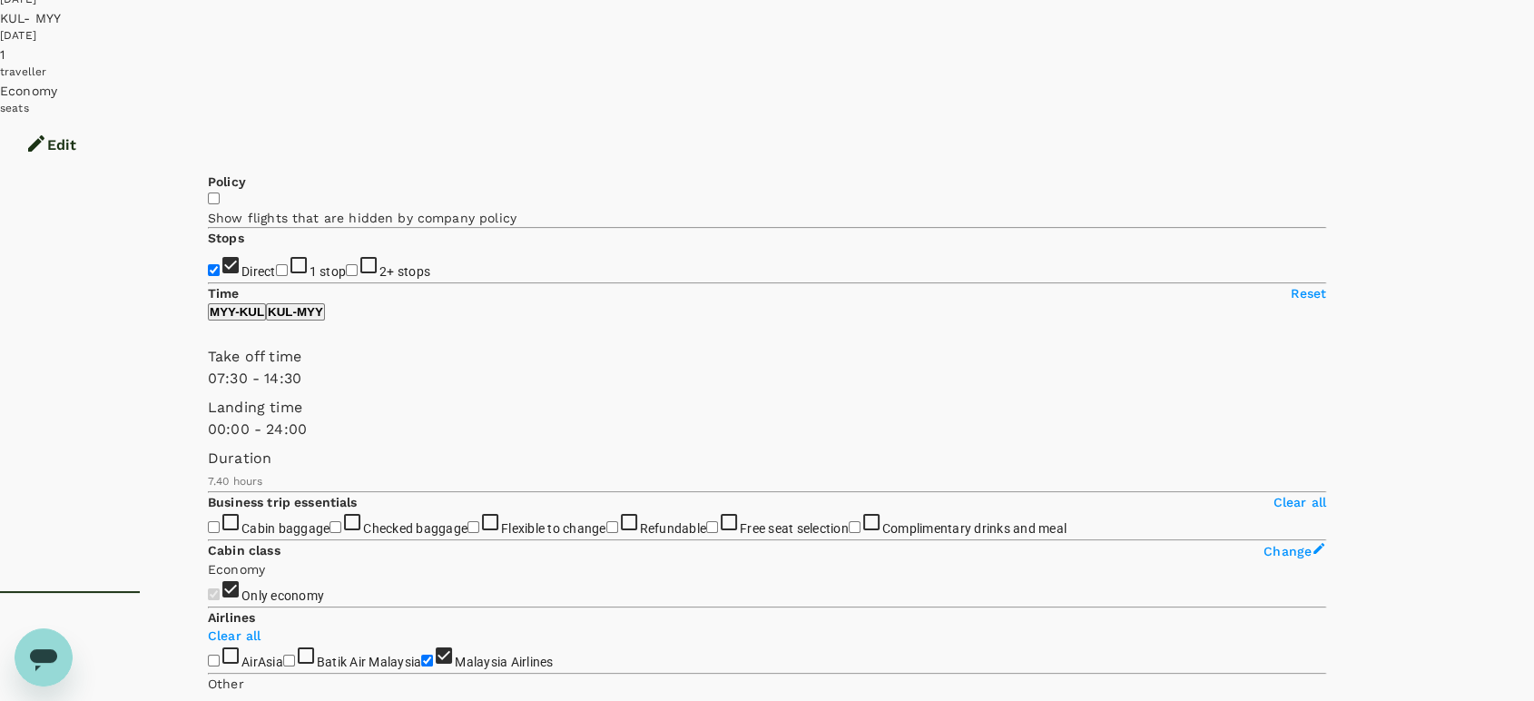
scroll to position [9, 0]
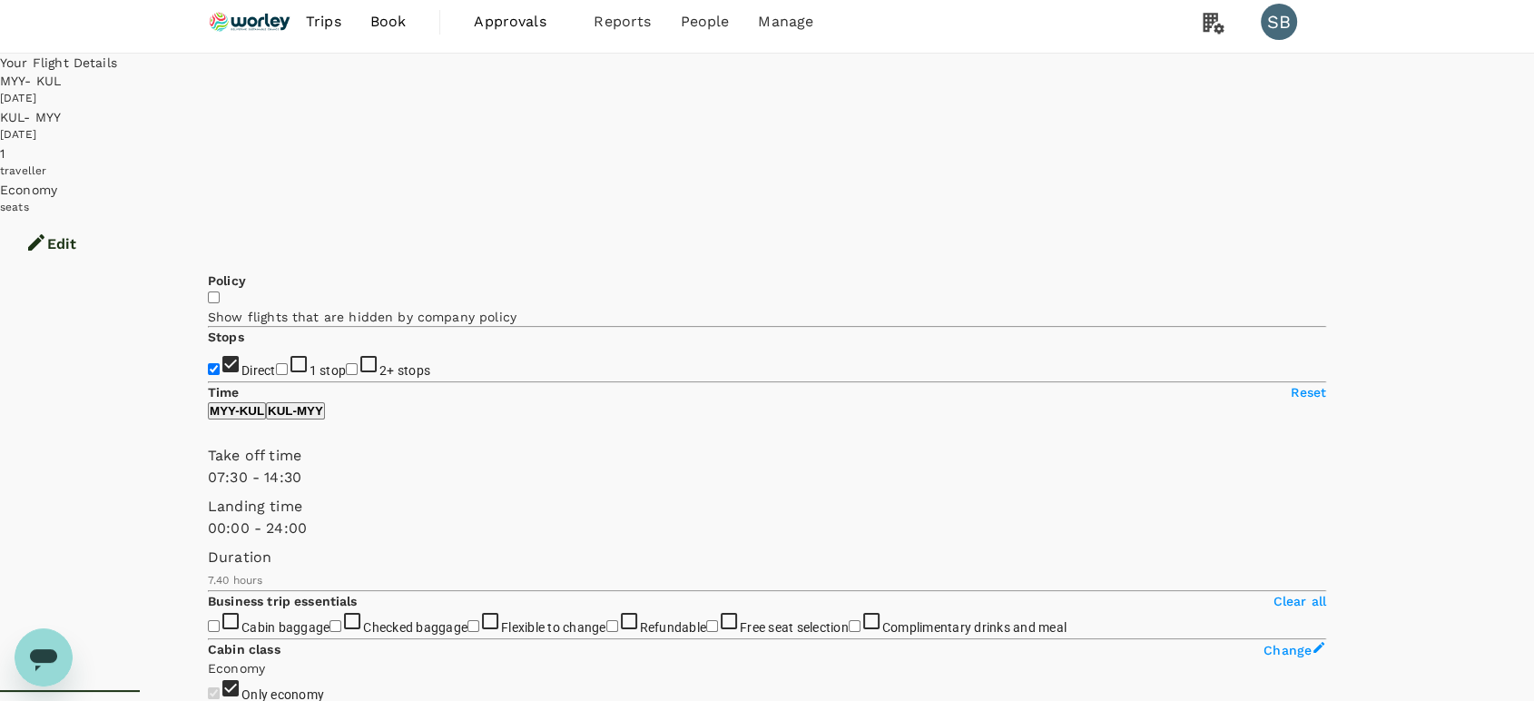
drag, startPoint x: 868, startPoint y: 273, endPoint x: 820, endPoint y: 270, distance: 47.3
copy div "2h 20min"
drag, startPoint x: 870, startPoint y: 322, endPoint x: 819, endPoint y: 322, distance: 50.8
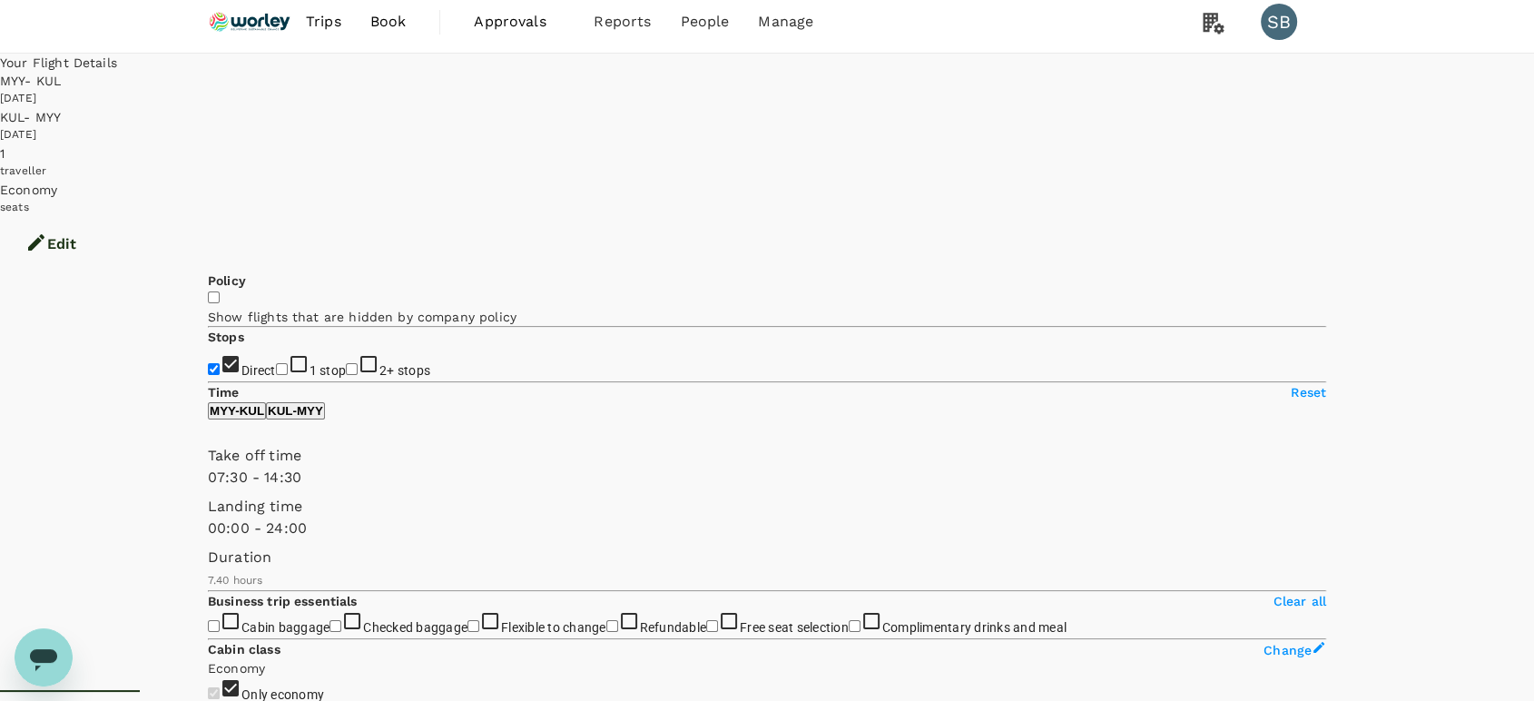
copy div "2h 20min"
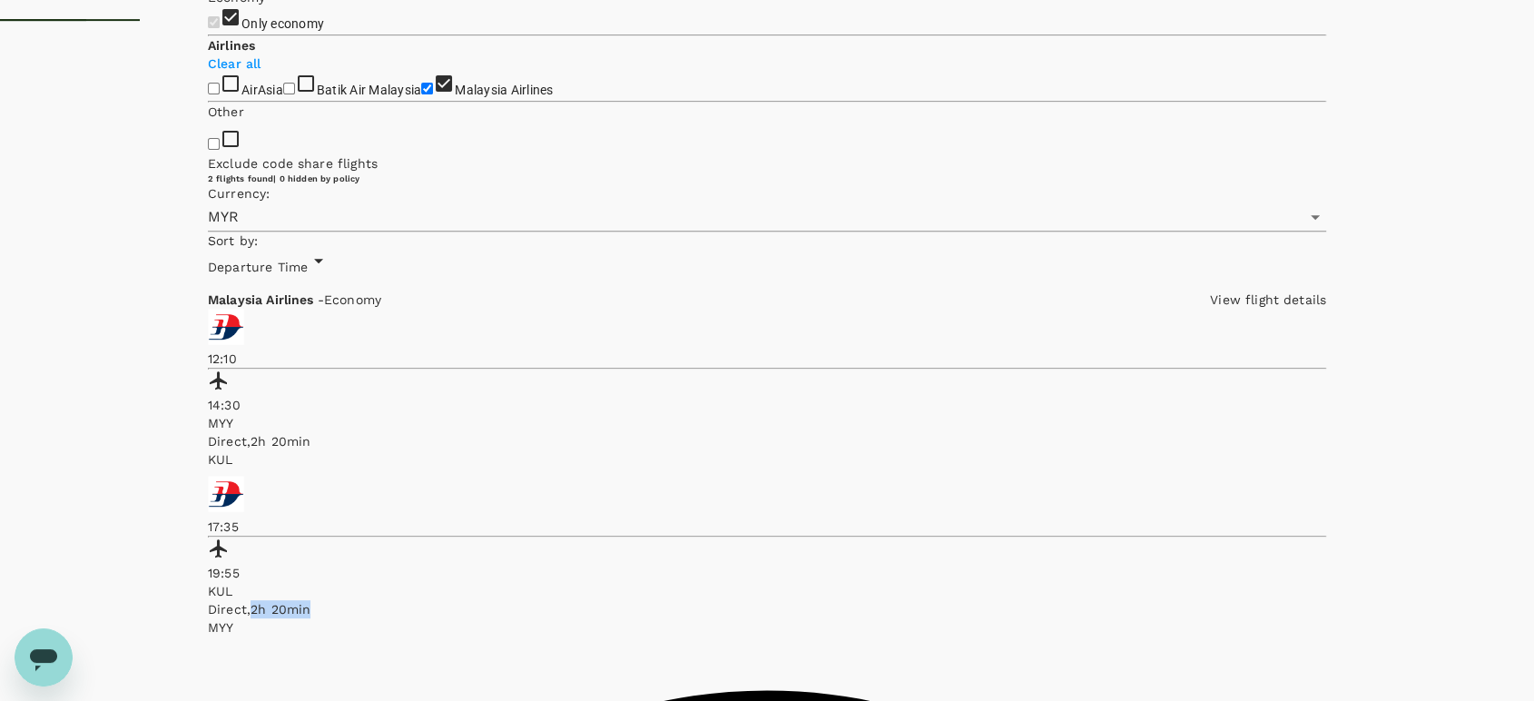
scroll to position [761, 0]
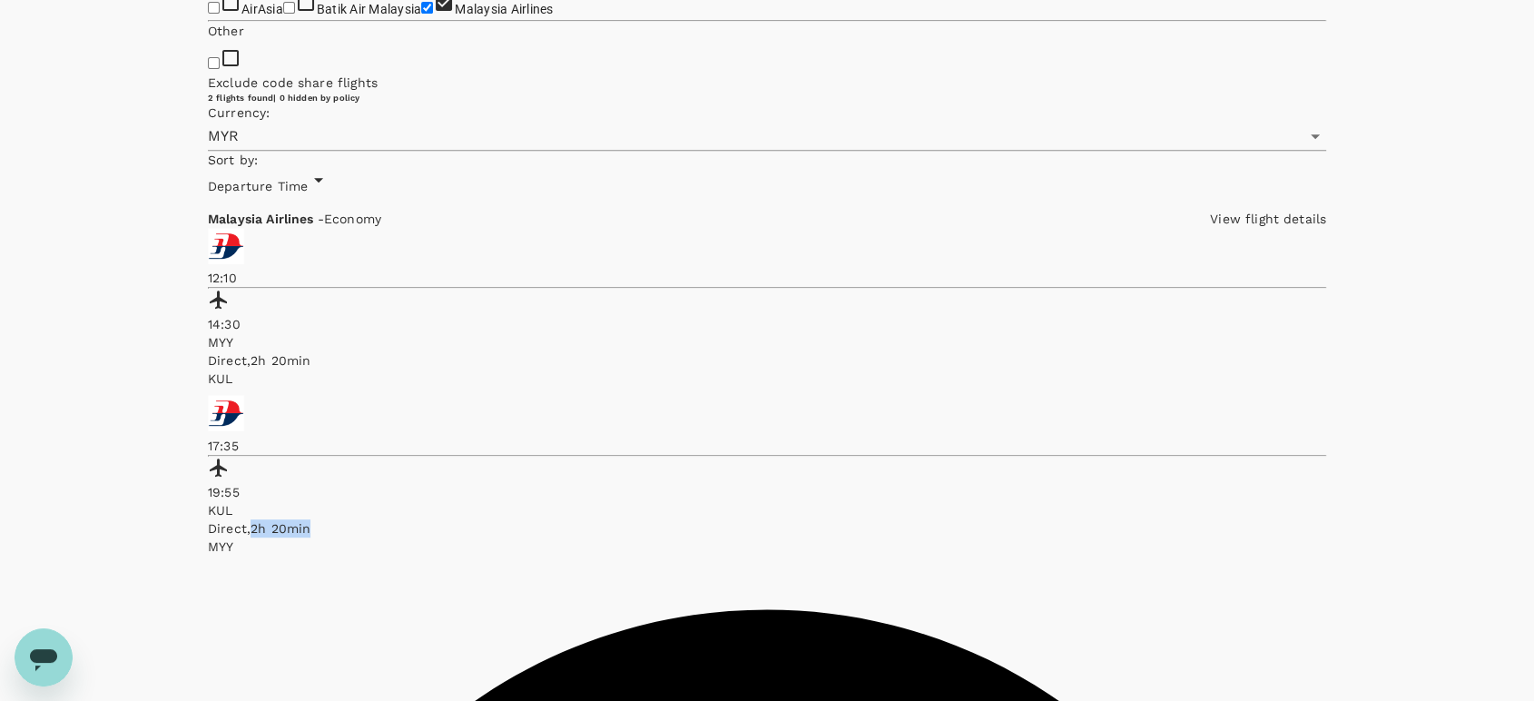
drag, startPoint x: 219, startPoint y: 429, endPoint x: 201, endPoint y: 455, distance: 30.7
click at [283, 14] on input "Batik Air Malaysia" at bounding box center [289, 8] width 12 height 12
checkbox input "true"
click at [211, 20] on div "AirAsia Batik Air Malaysia Malaysia Airlines" at bounding box center [767, 6] width 1118 height 28
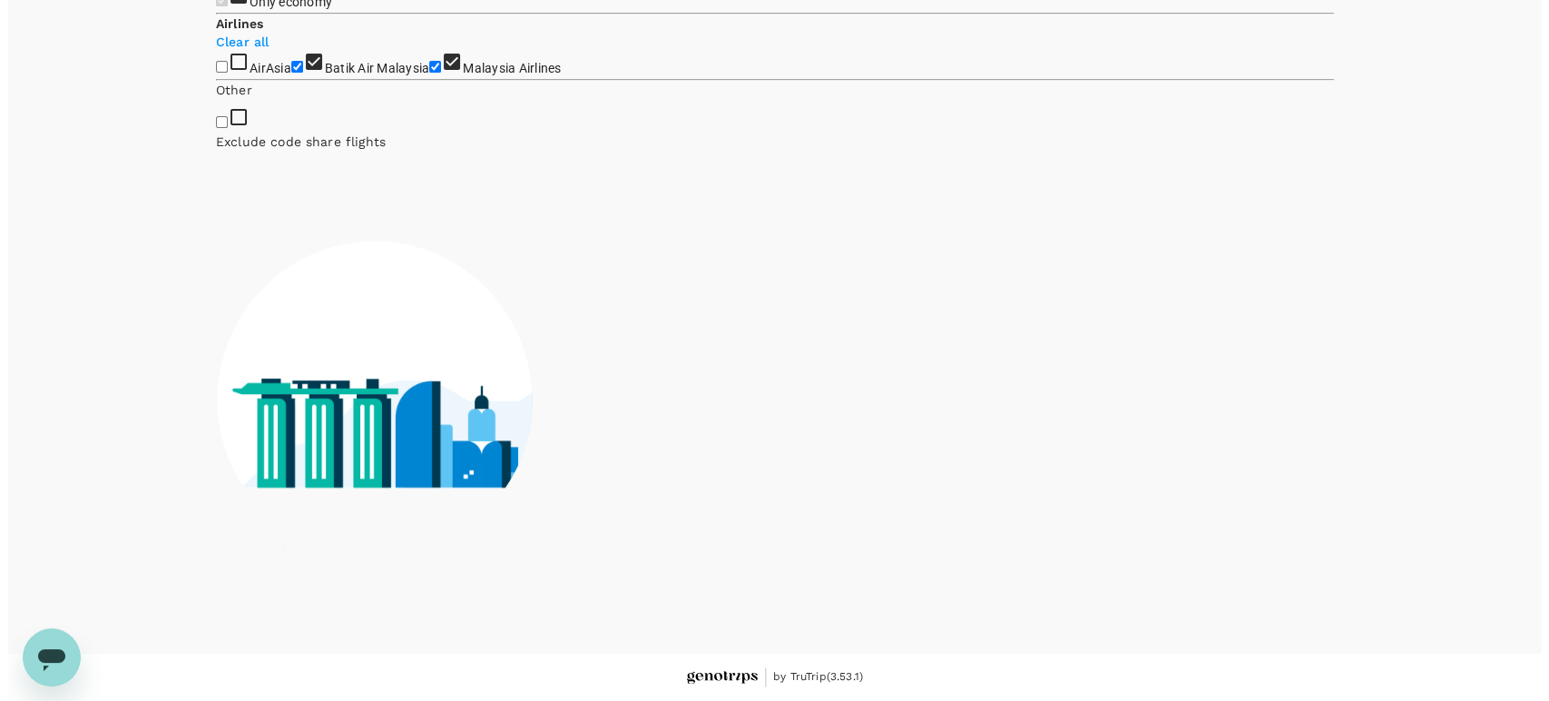
scroll to position [716, 0]
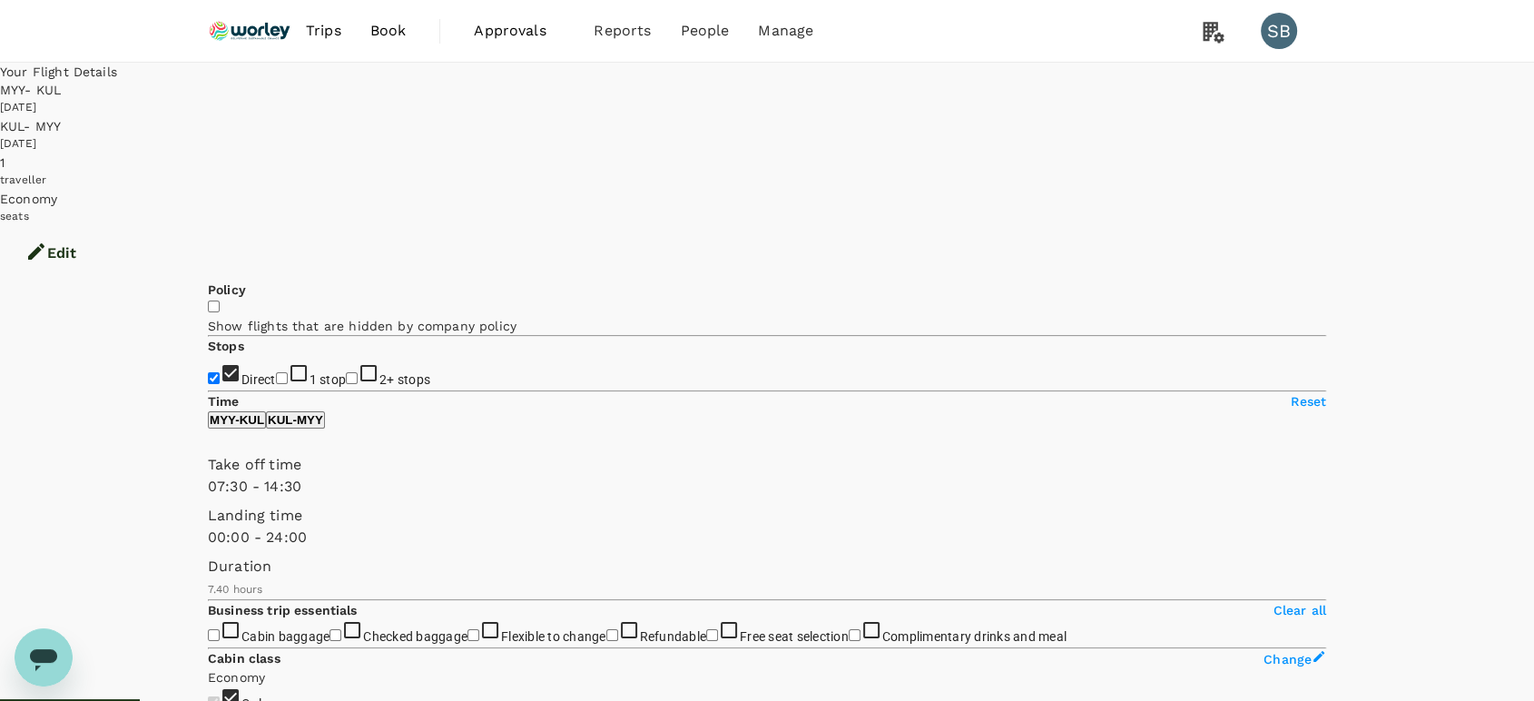
type input "460"
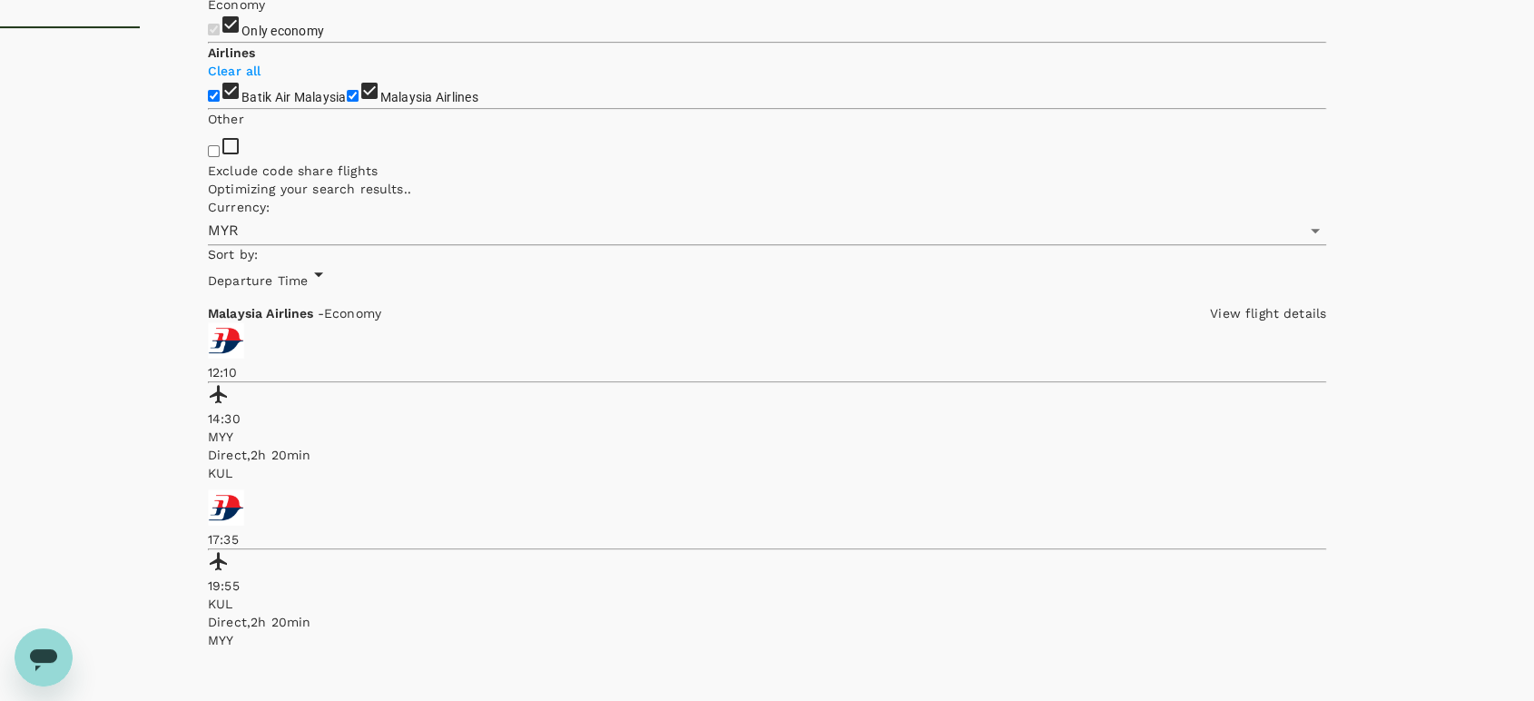
scroll to position [678, 0]
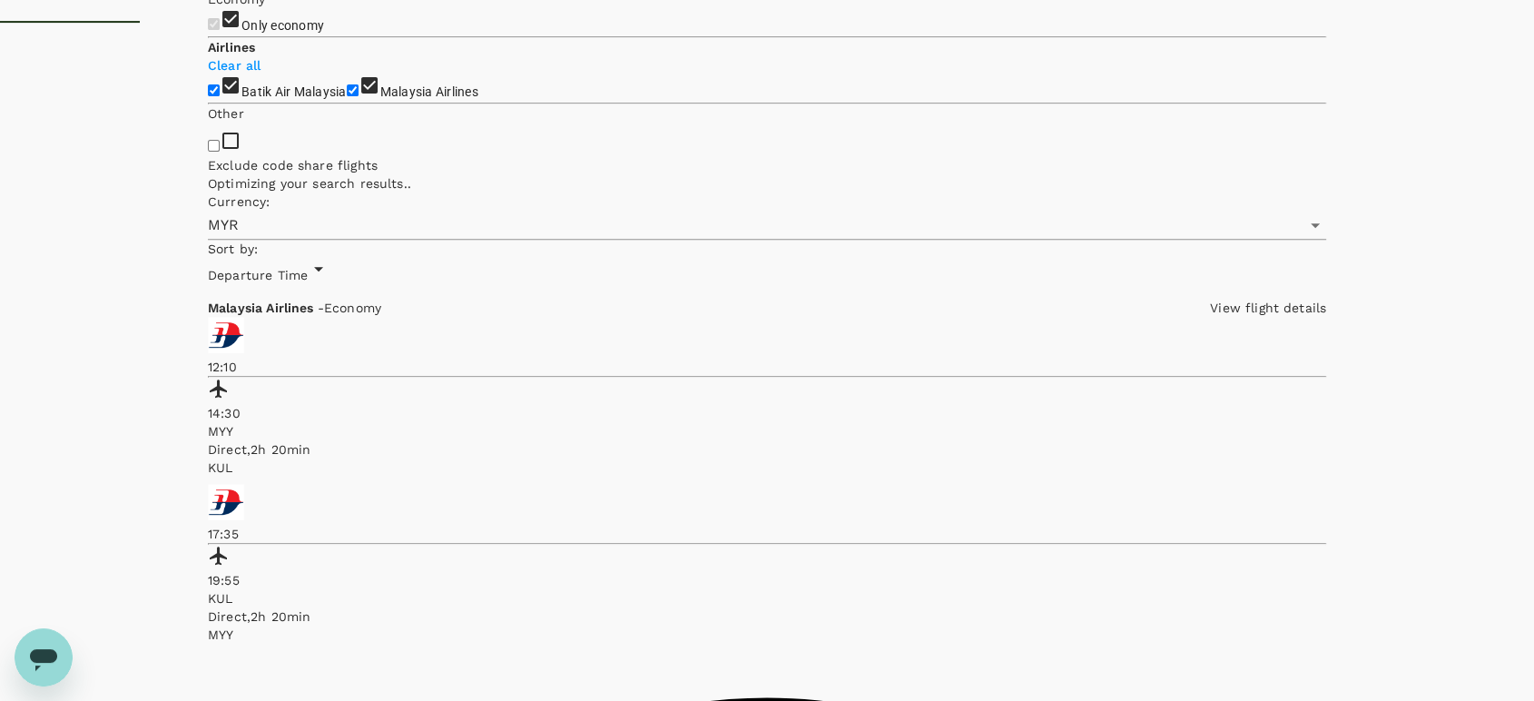
click at [347, 96] on input "Malaysia Airlines" at bounding box center [353, 90] width 12 height 12
checkbox input "false"
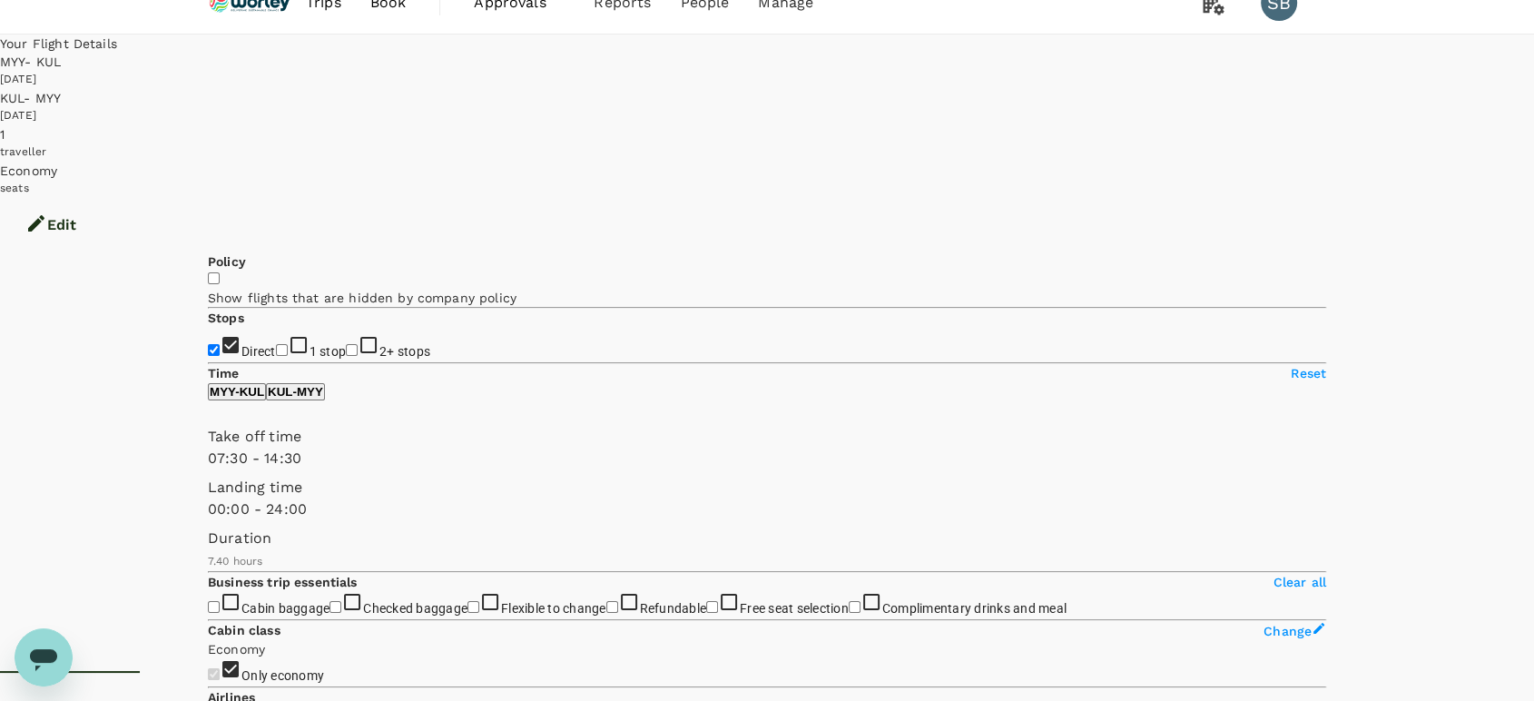
scroll to position [0, 0]
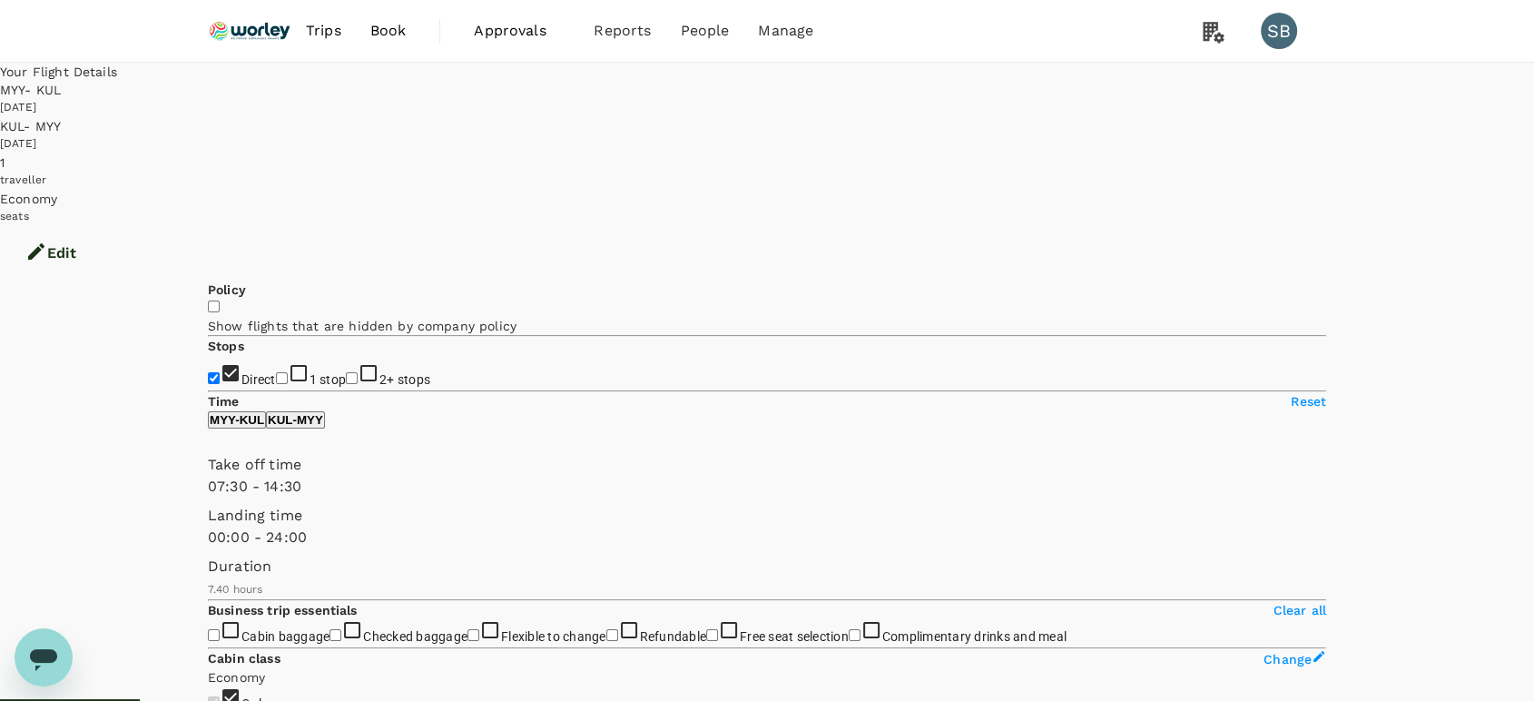
checkbox input "false"
checkbox input "true"
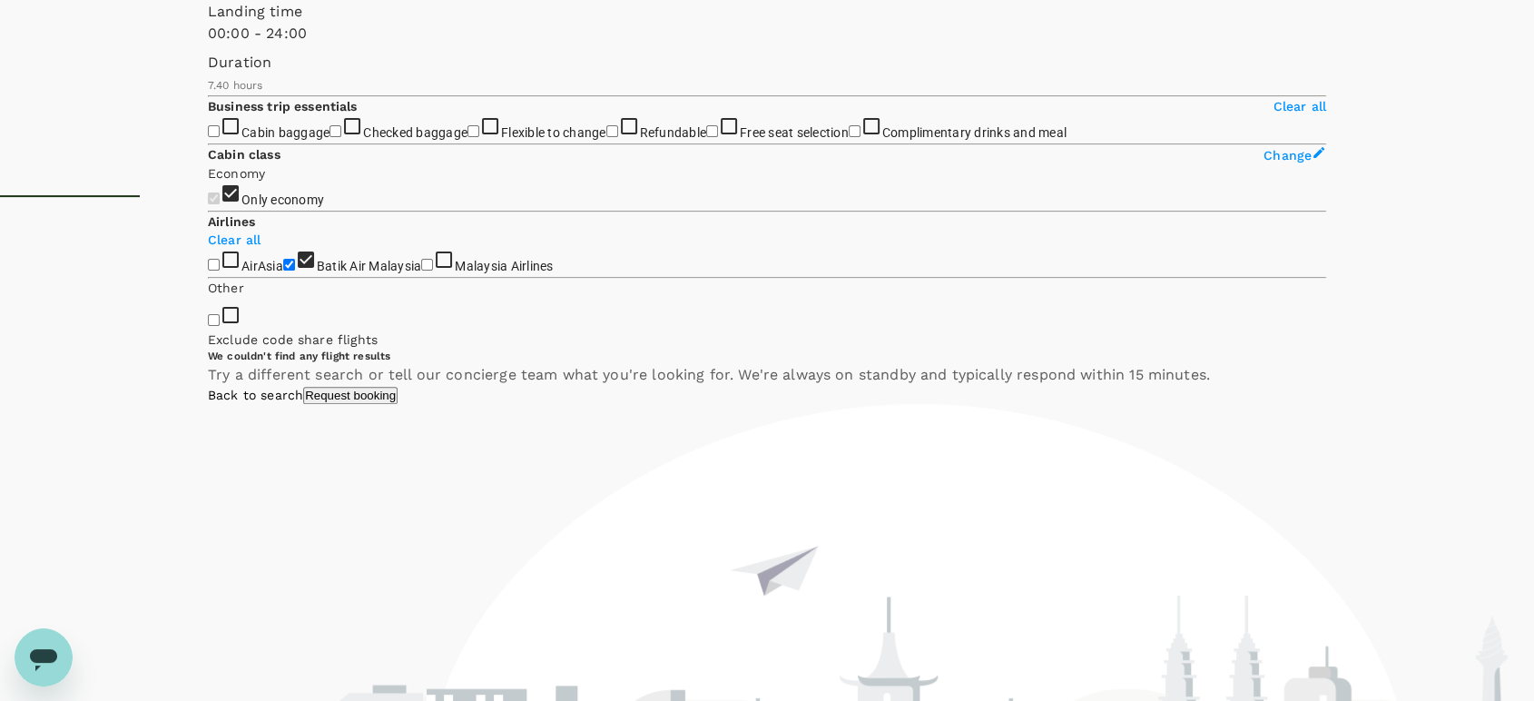
scroll to position [716, 0]
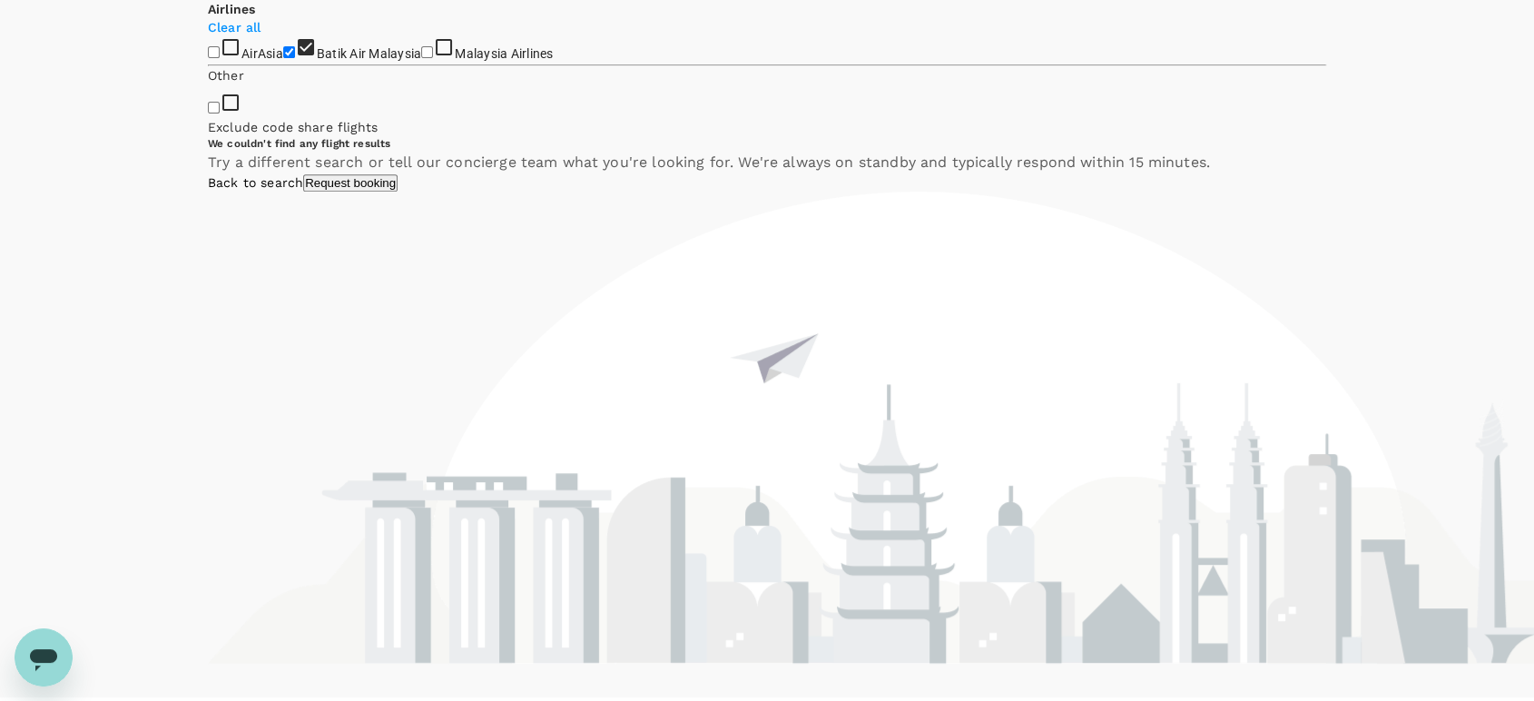
click at [421, 58] on input "Malaysia Airlines" at bounding box center [427, 52] width 12 height 12
checkbox input "true"
click at [283, 58] on input "Batik Air Malaysia" at bounding box center [289, 52] width 12 height 12
checkbox input "false"
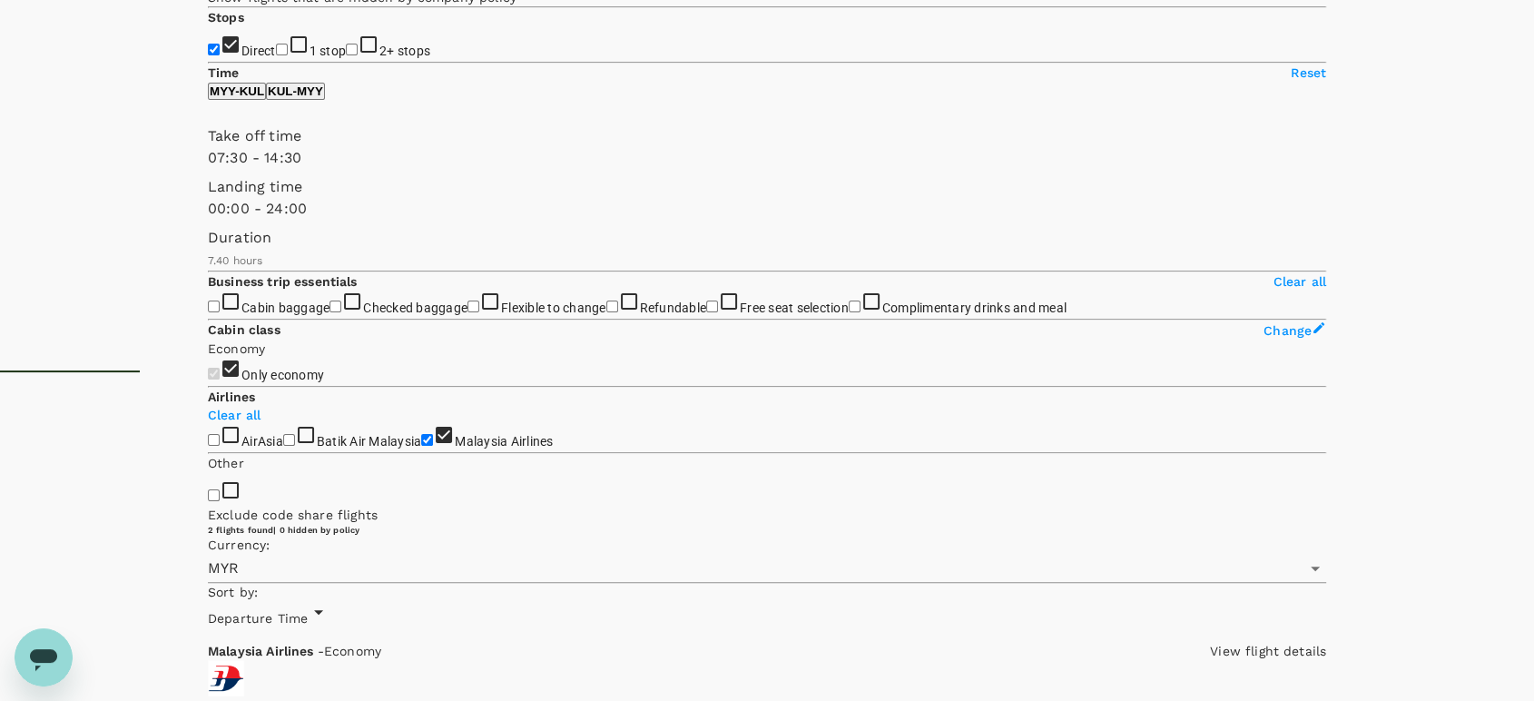
scroll to position [211, 0]
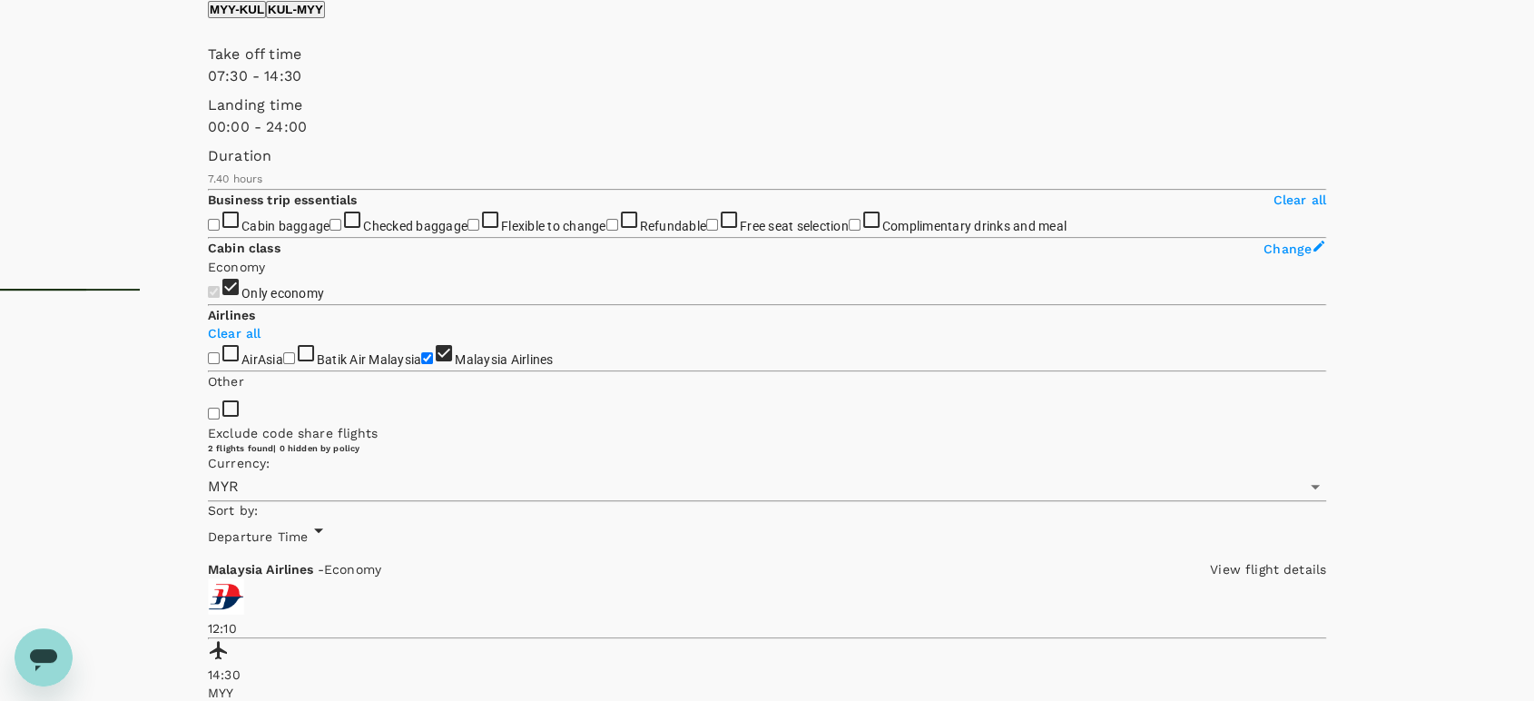
scroll to position [411, 0]
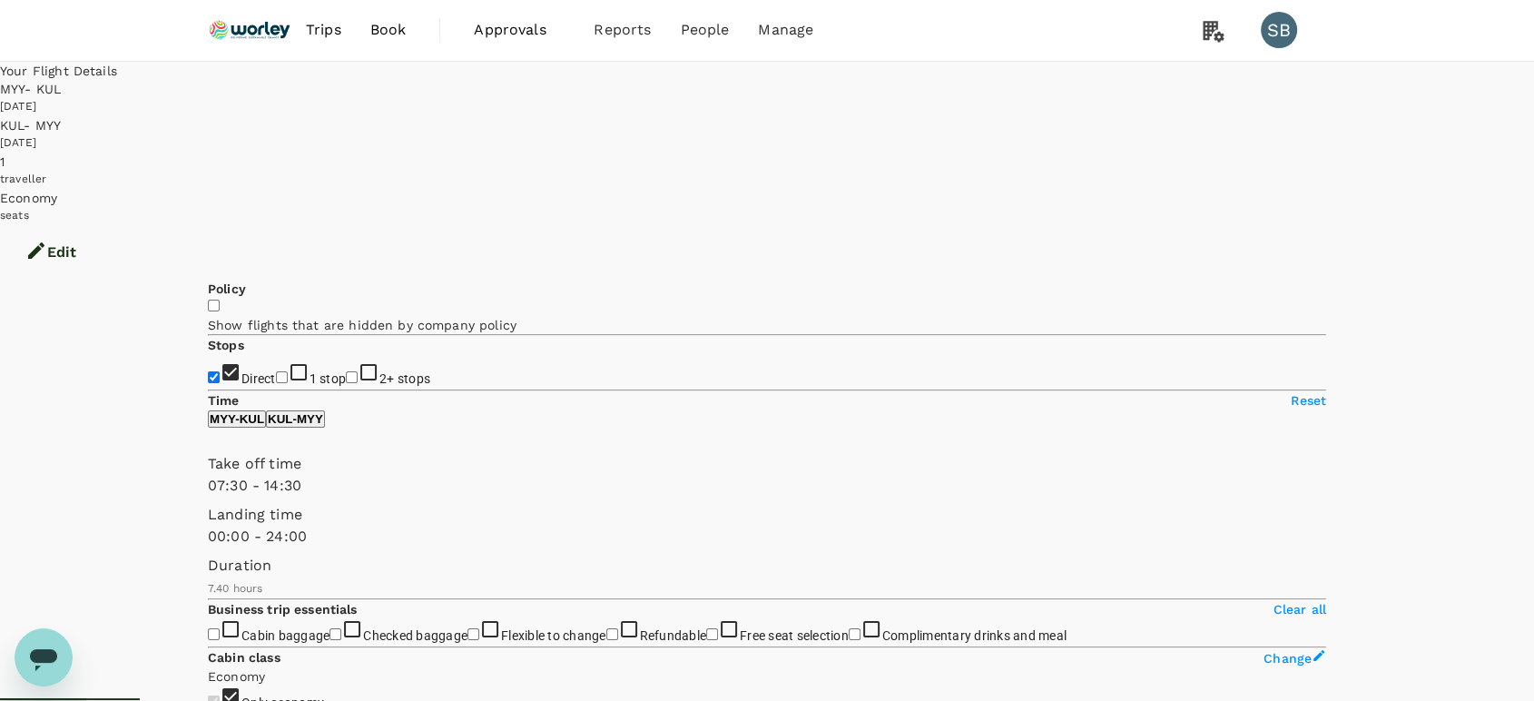
scroll to position [0, 0]
click at [1181, 377] on span "Log out" at bounding box center [1219, 366] width 240 height 22
